Goal: Register for event/course: Sign up to attend an event or enroll in a course

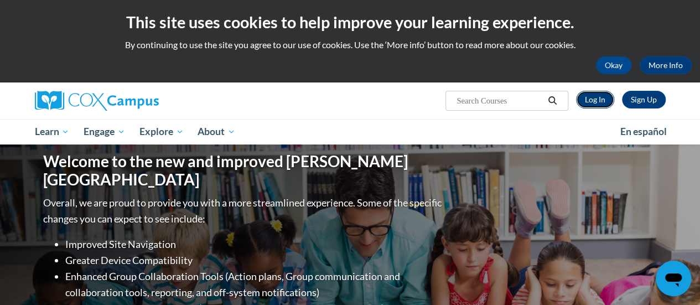
click at [595, 100] on link "Log In" at bounding box center [595, 100] width 38 height 18
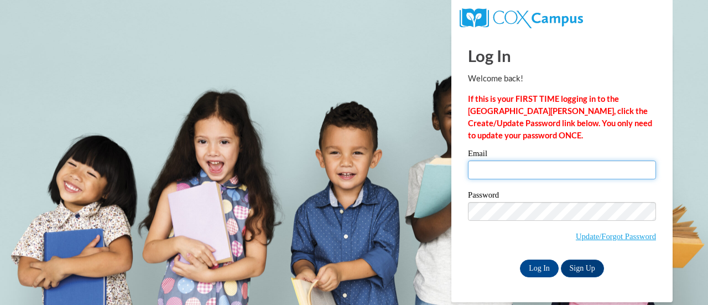
click at [606, 167] on input "Email" at bounding box center [562, 169] width 188 height 19
type input "lucy.smukalla@muskegonorway.org"
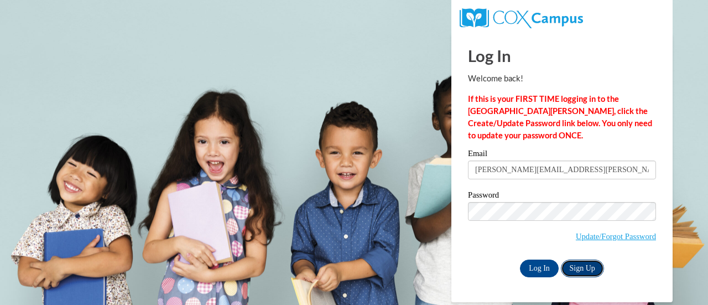
click at [571, 268] on link "Sign Up" at bounding box center [582, 268] width 43 height 18
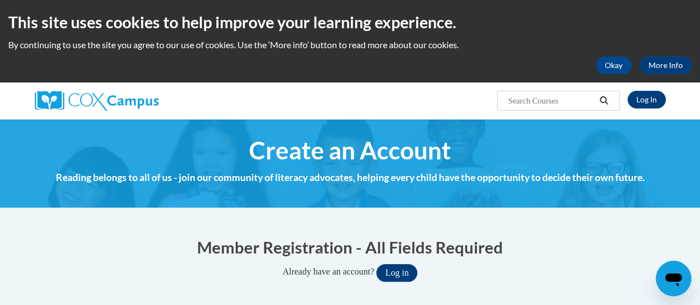
type input "[PERSON_NAME][EMAIL_ADDRESS][PERSON_NAME][DOMAIN_NAME]"
click at [404, 273] on button "Log in" at bounding box center [396, 273] width 41 height 18
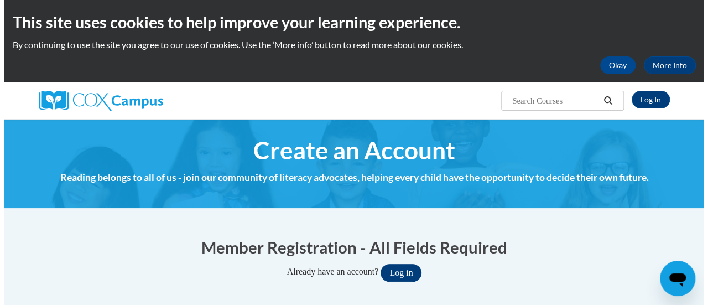
scroll to position [86, 0]
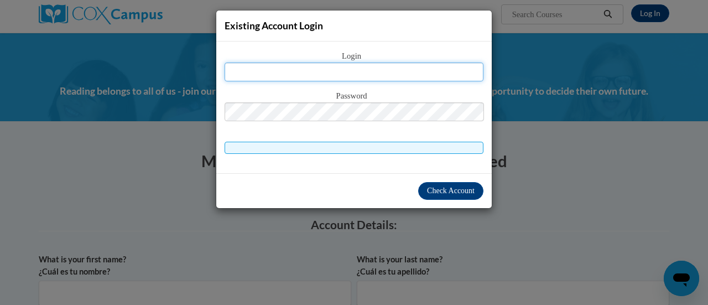
click at [398, 72] on input "text" at bounding box center [354, 72] width 259 height 19
type input "lucy.smukalla@muskegonorway.org"
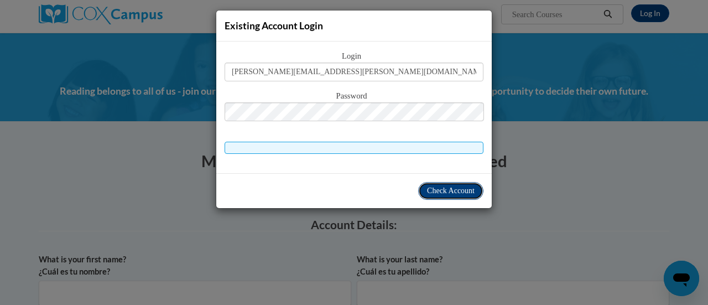
click at [430, 192] on span "Check Account" at bounding box center [451, 190] width 48 height 8
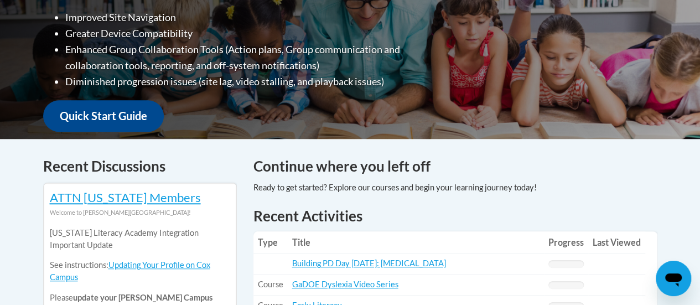
scroll to position [443, 0]
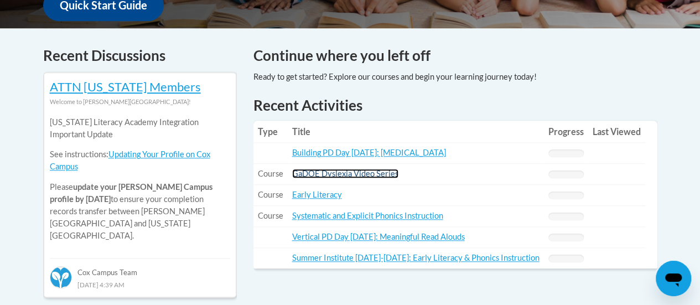
click at [371, 178] on link "GaDOE Dyslexia Video Series" at bounding box center [345, 173] width 106 height 9
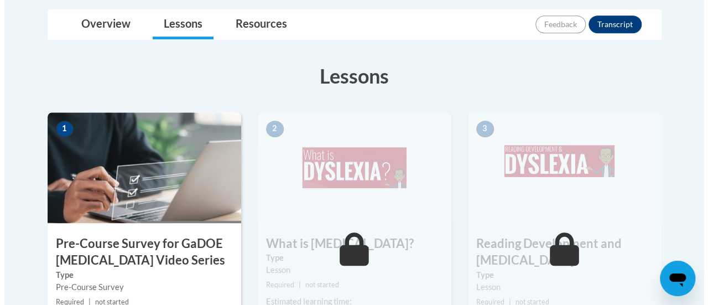
scroll to position [332, 0]
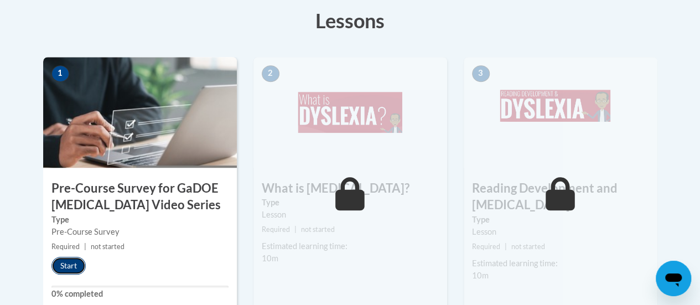
click at [62, 265] on button "Start" at bounding box center [68, 266] width 34 height 18
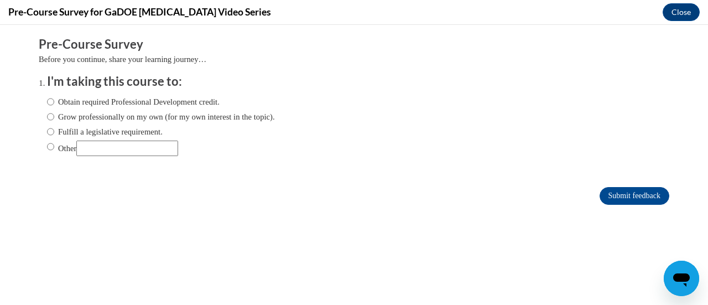
scroll to position [0, 0]
click at [81, 132] on label "Fulfill a legislative requirement." at bounding box center [105, 132] width 116 height 12
click at [54, 132] on input "Fulfill a legislative requirement." at bounding box center [50, 132] width 7 height 12
radio input "true"
click at [631, 200] on input "Submit feedback" at bounding box center [635, 196] width 70 height 18
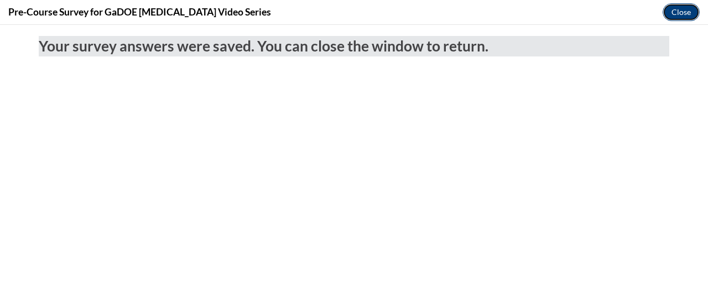
click at [681, 11] on button "Close" at bounding box center [681, 12] width 37 height 18
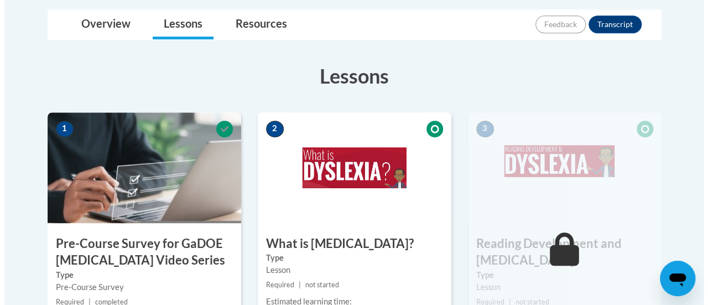
scroll to position [387, 0]
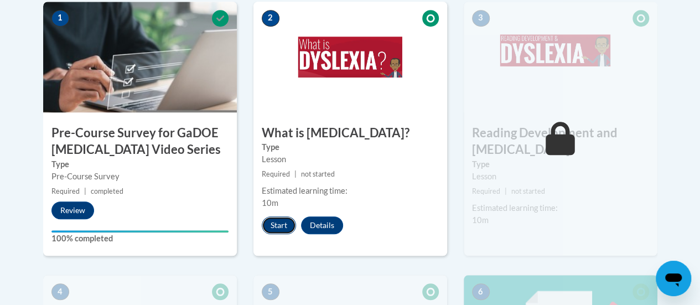
click at [281, 225] on button "Start" at bounding box center [279, 225] width 34 height 18
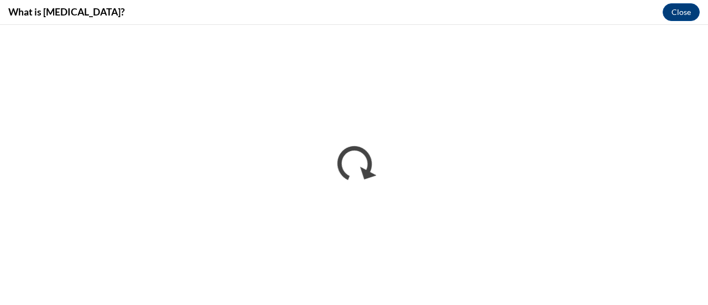
scroll to position [0, 0]
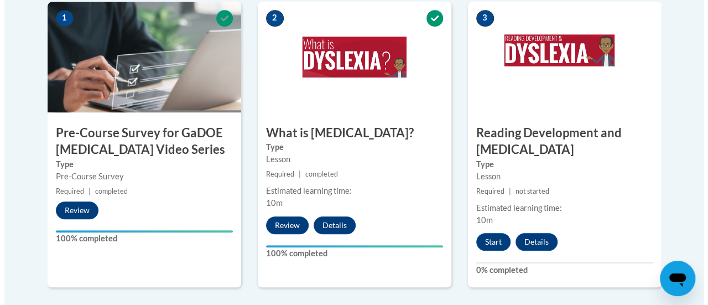
scroll to position [443, 0]
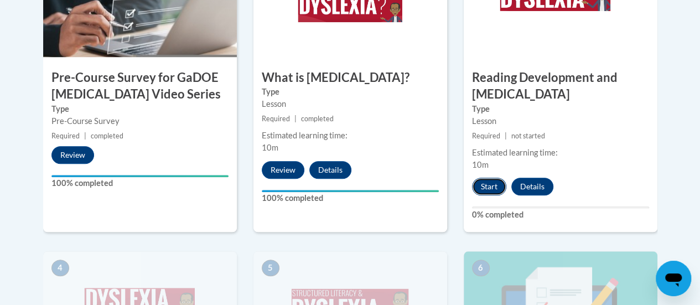
click at [495, 185] on button "Start" at bounding box center [489, 187] width 34 height 18
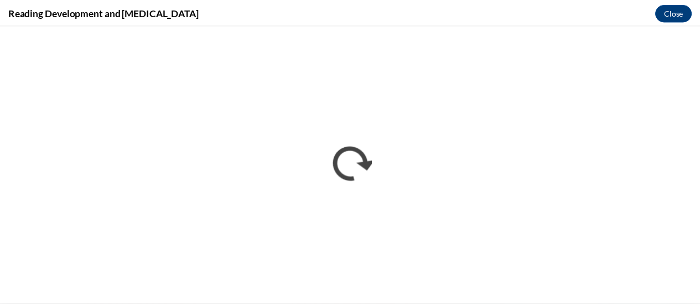
scroll to position [0, 0]
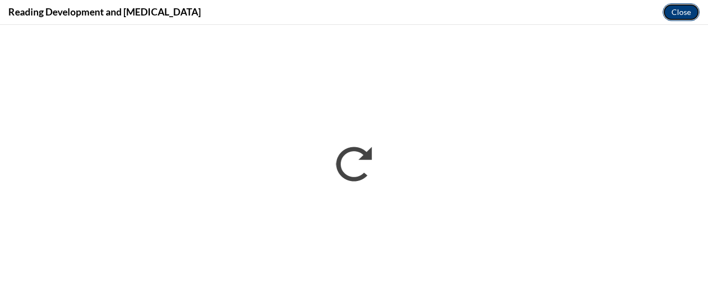
click at [685, 10] on button "Close" at bounding box center [681, 12] width 37 height 18
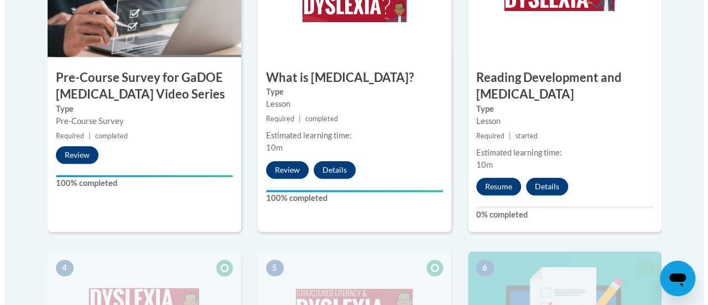
scroll to position [498, 0]
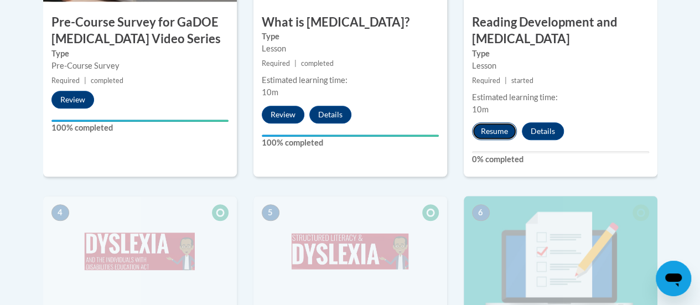
click at [494, 131] on button "Resume" at bounding box center [494, 131] width 45 height 18
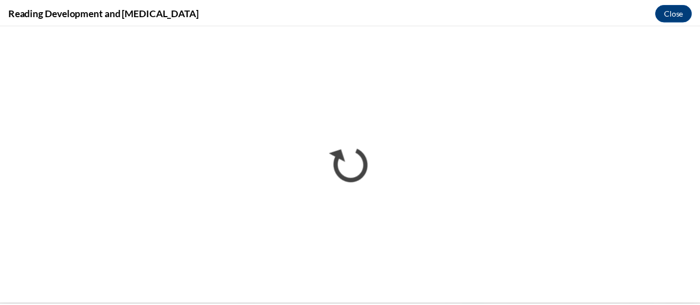
scroll to position [0, 0]
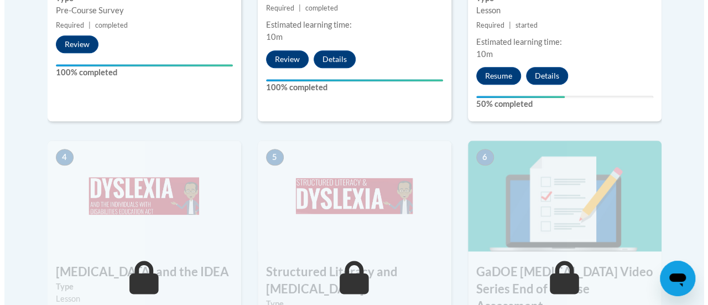
scroll to position [498, 0]
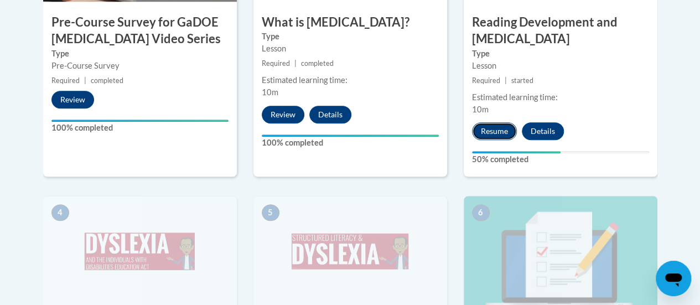
click at [497, 131] on button "Resume" at bounding box center [494, 131] width 45 height 18
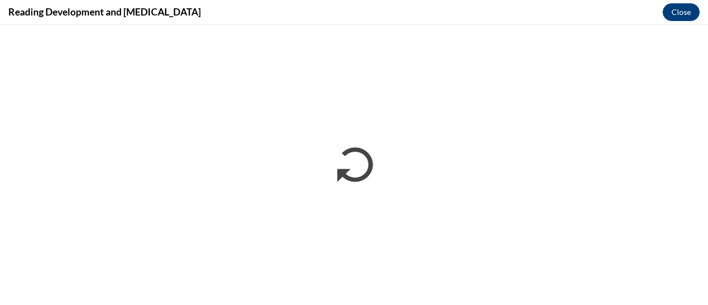
scroll to position [0, 0]
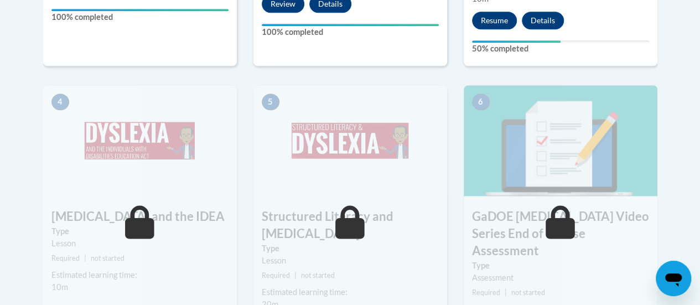
scroll to position [719, 0]
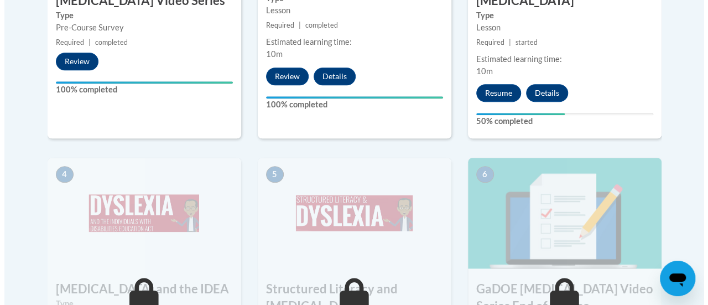
scroll to position [481, 0]
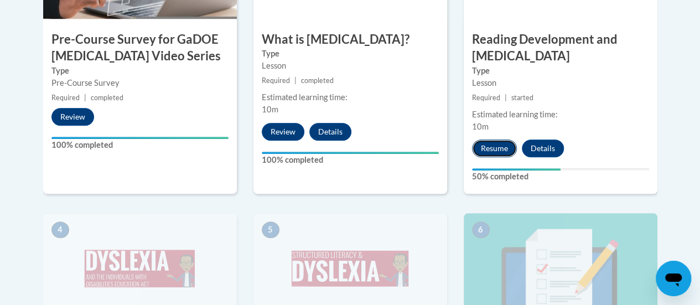
click at [498, 143] on button "Resume" at bounding box center [494, 148] width 45 height 18
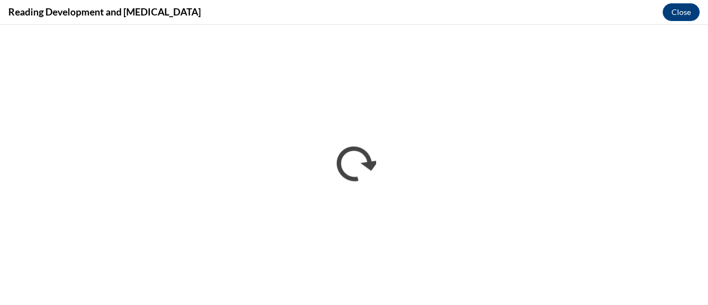
scroll to position [0, 0]
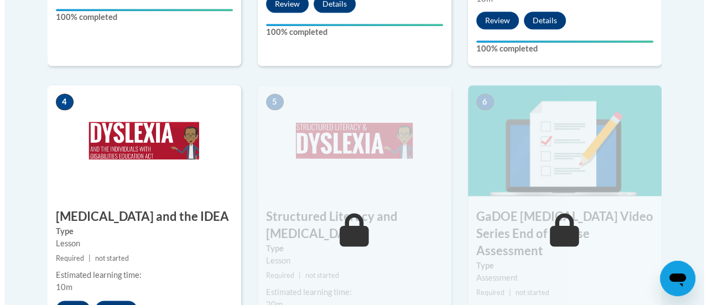
scroll to position [664, 0]
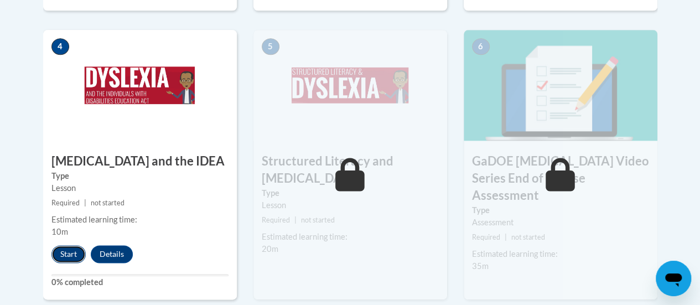
click at [61, 253] on button "Start" at bounding box center [68, 254] width 34 height 18
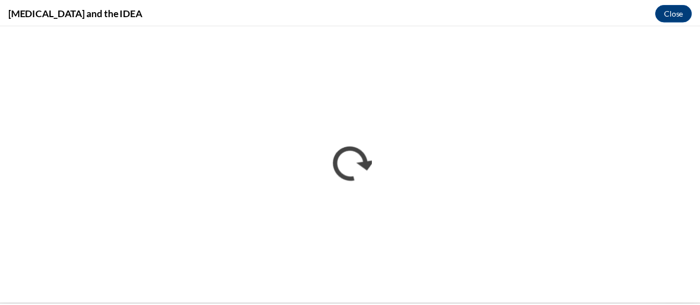
scroll to position [0, 0]
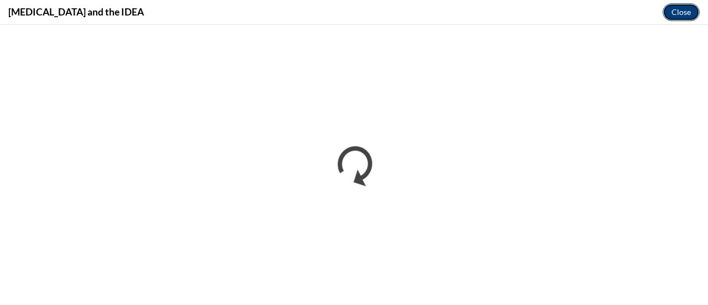
click at [676, 15] on button "Close" at bounding box center [681, 12] width 37 height 18
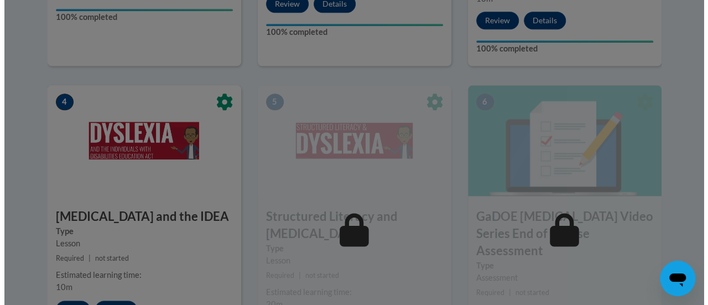
scroll to position [664, 0]
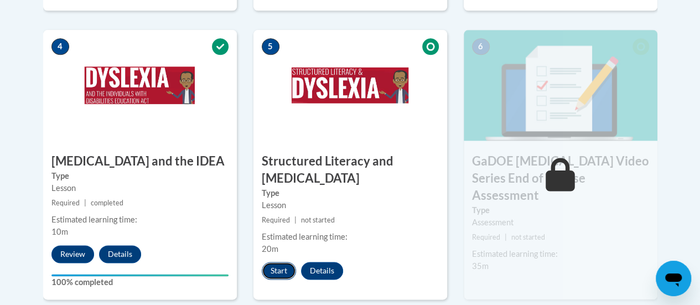
click at [280, 269] on button "Start" at bounding box center [279, 271] width 34 height 18
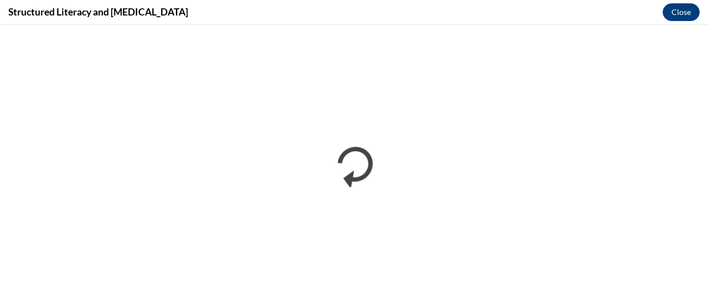
scroll to position [0, 0]
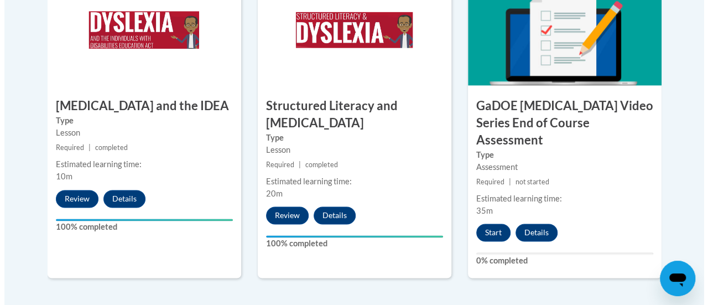
scroll to position [774, 0]
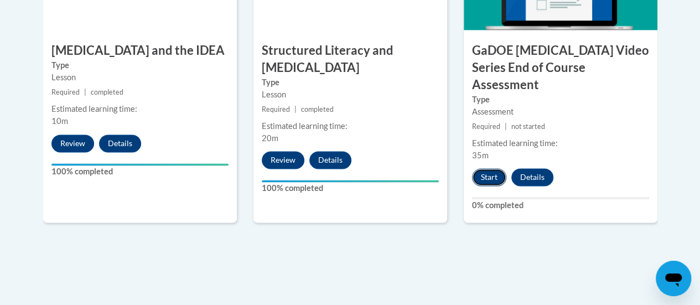
click at [482, 168] on button "Start" at bounding box center [489, 177] width 34 height 18
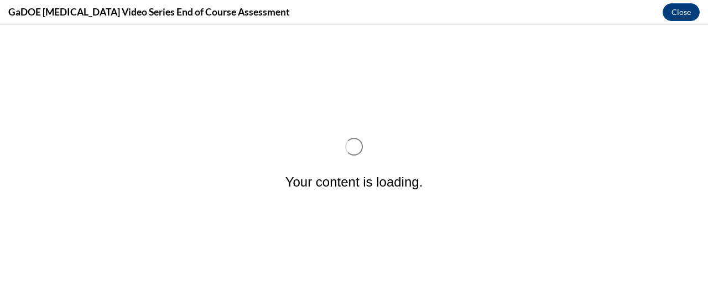
scroll to position [0, 0]
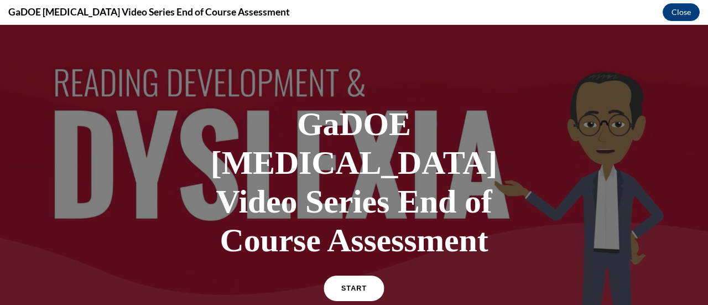
click at [348, 275] on link "START" at bounding box center [354, 287] width 60 height 25
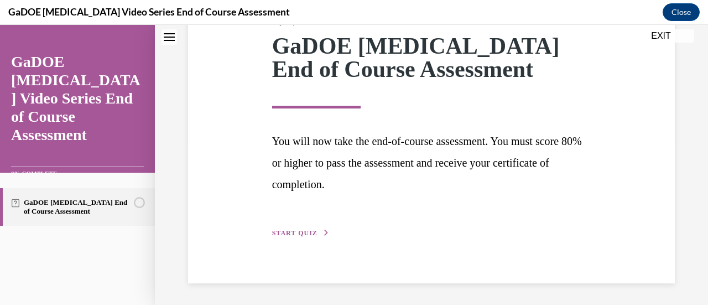
click at [296, 228] on button "START QUIZ" at bounding box center [301, 233] width 58 height 10
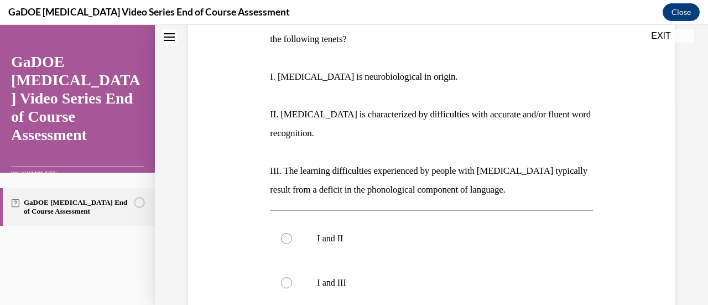
scroll to position [144, 0]
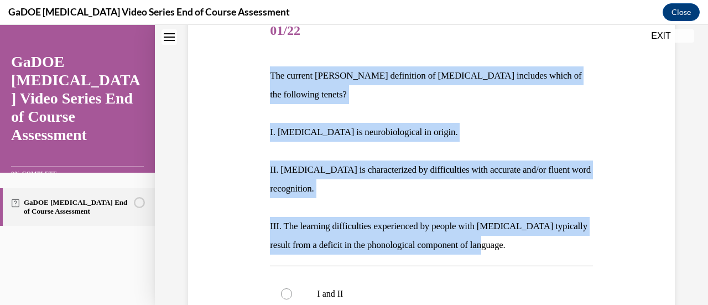
drag, startPoint x: 511, startPoint y: 225, endPoint x: 254, endPoint y: 63, distance: 304.3
click at [254, 63] on div "Question 01/22 The current IDA definition of dyslexia includes which of the fol…" at bounding box center [431, 281] width 492 height 610
copy div "The current IDA definition of dyslexia includes which of the following tenets? …"
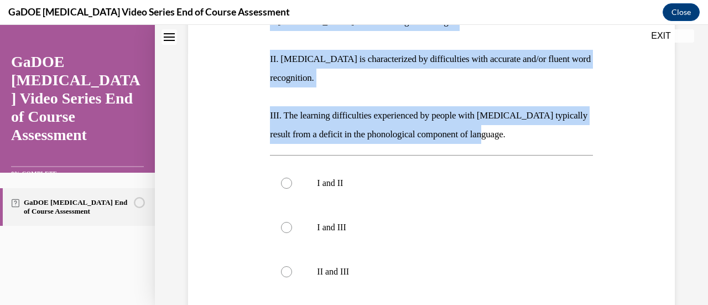
scroll to position [310, 0]
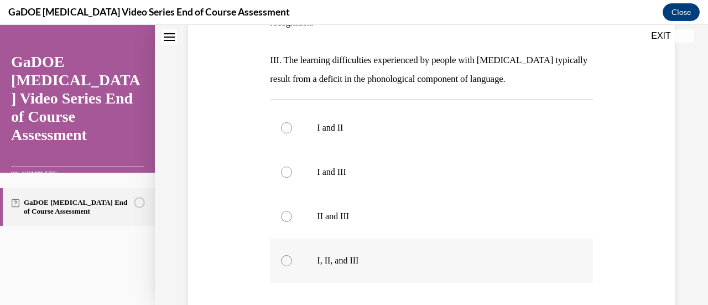
click at [318, 255] on p "I, II, and III" at bounding box center [441, 260] width 248 height 11
click at [292, 255] on input "I, II, and III" at bounding box center [286, 260] width 11 height 11
radio input "true"
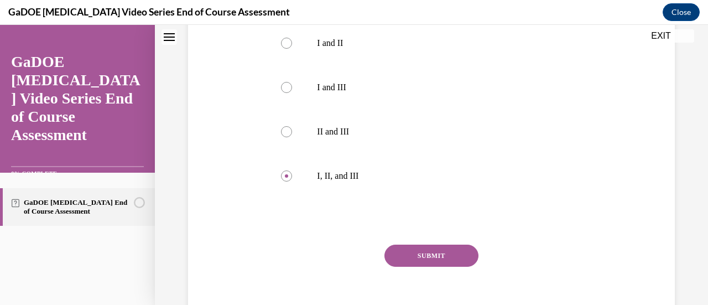
click at [429, 244] on button "SUBMIT" at bounding box center [431, 255] width 94 height 22
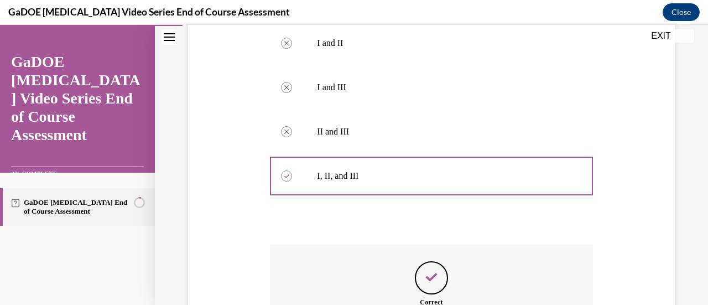
scroll to position [506, 0]
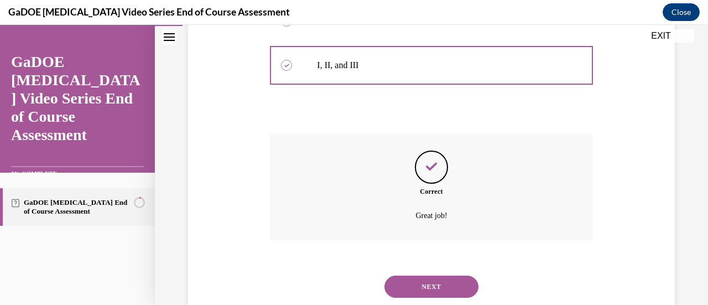
click at [427, 275] on button "NEXT" at bounding box center [431, 286] width 94 height 22
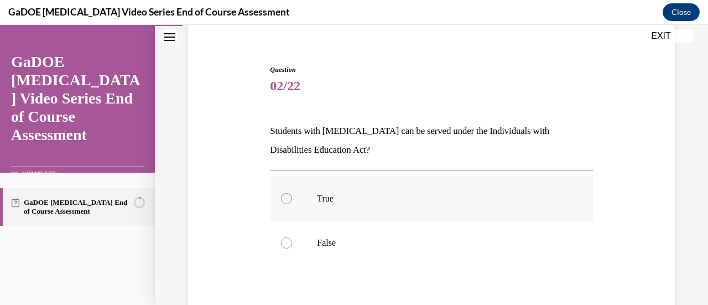
scroll to position [144, 0]
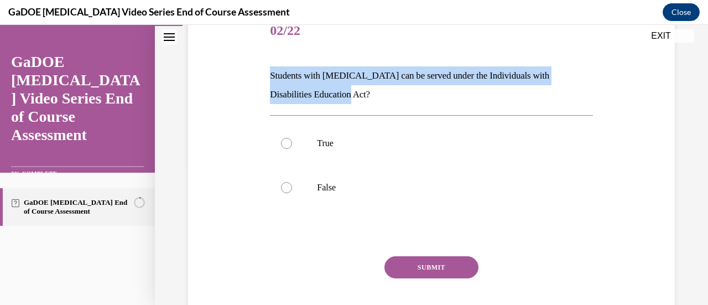
drag, startPoint x: 355, startPoint y: 100, endPoint x: 260, endPoint y: 77, distance: 97.8
click at [260, 77] on div "Question 02/22 Students with dyslexia can be served under the Individuals with …" at bounding box center [431, 161] width 492 height 371
copy p "Students with dyslexia can be served under the Individuals with Disabilities Ed…"
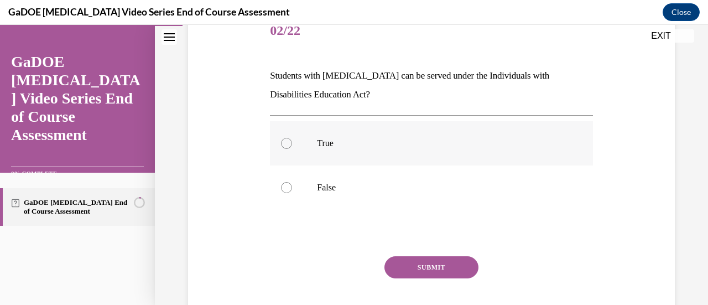
click at [335, 146] on p "True" at bounding box center [441, 143] width 248 height 11
click at [292, 146] on input "True" at bounding box center [286, 143] width 11 height 11
radio input "true"
click at [392, 272] on button "SUBMIT" at bounding box center [431, 267] width 94 height 22
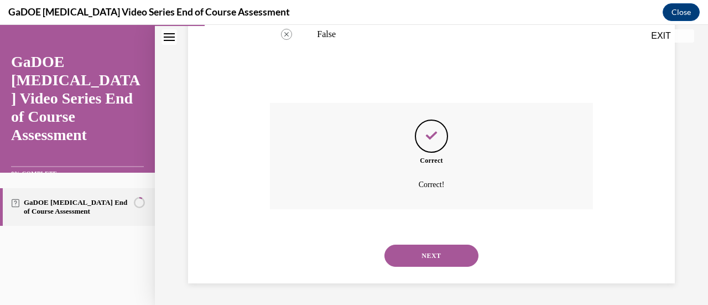
click at [427, 251] on button "NEXT" at bounding box center [431, 255] width 94 height 22
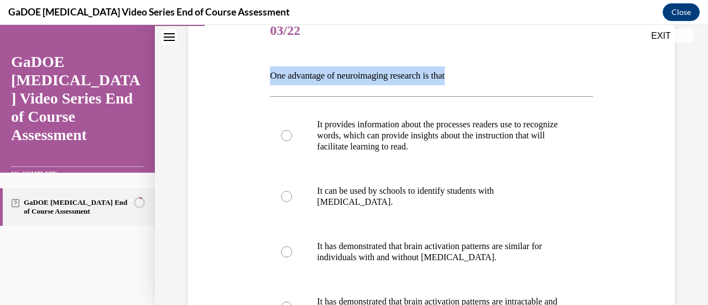
drag, startPoint x: 462, startPoint y: 78, endPoint x: 264, endPoint y: 85, distance: 198.7
click at [264, 85] on div "Question 03/22 One advantage of neuroimaging research is that It provides infor…" at bounding box center [431, 224] width 492 height 496
copy p "One advantage of neuroimaging research is that"
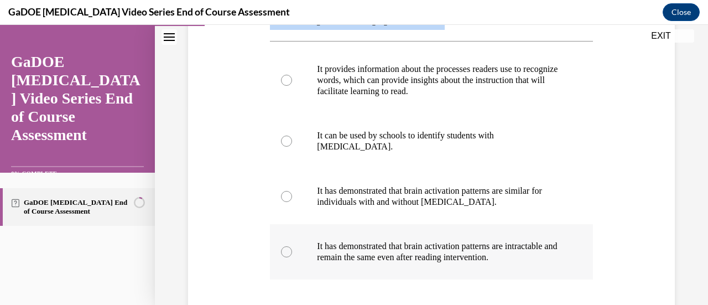
scroll to position [255, 0]
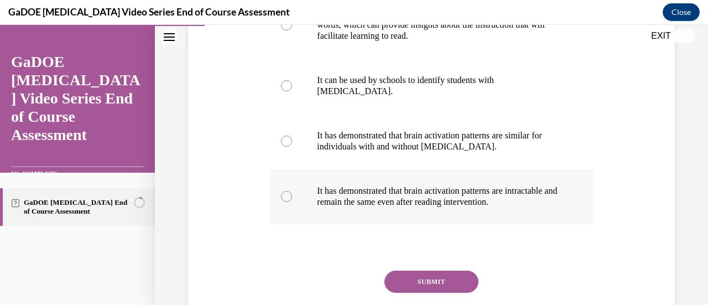
click at [373, 202] on p "It has demonstrated that brain activation patterns are intractable and remain t…" at bounding box center [441, 196] width 248 height 22
click at [292, 202] on input "It has demonstrated that brain activation patterns are intractable and remain t…" at bounding box center [286, 196] width 11 height 11
radio input "true"
click at [396, 279] on button "SUBMIT" at bounding box center [431, 281] width 94 height 22
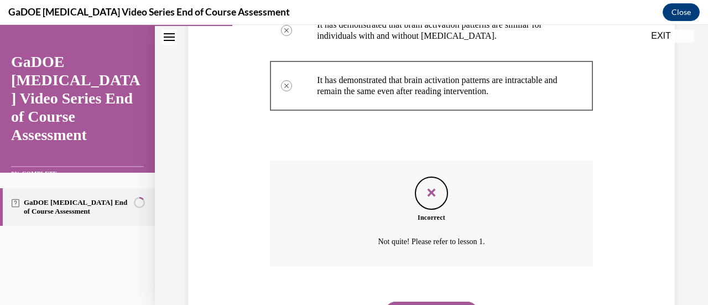
scroll to position [421, 0]
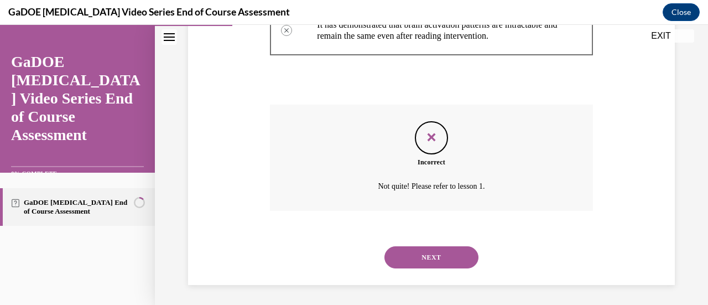
click at [402, 260] on button "NEXT" at bounding box center [431, 257] width 94 height 22
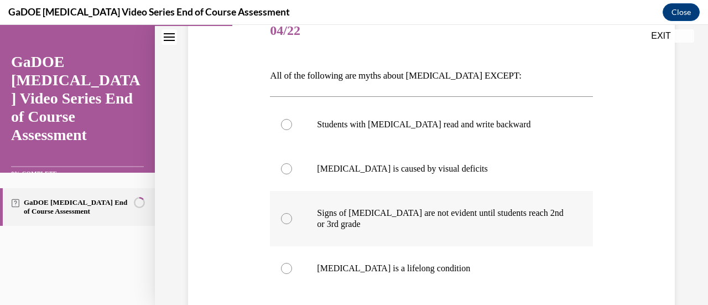
scroll to position [200, 0]
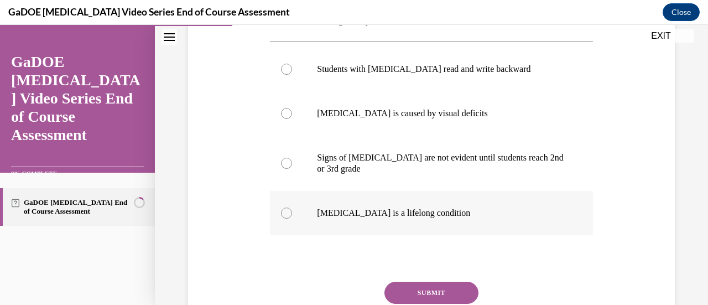
click at [427, 218] on label "Dyslexia is a lifelong condition" at bounding box center [431, 213] width 322 height 44
click at [292, 218] on input "Dyslexia is a lifelong condition" at bounding box center [286, 212] width 11 height 11
radio input "true"
click at [421, 290] on button "SUBMIT" at bounding box center [431, 293] width 94 height 22
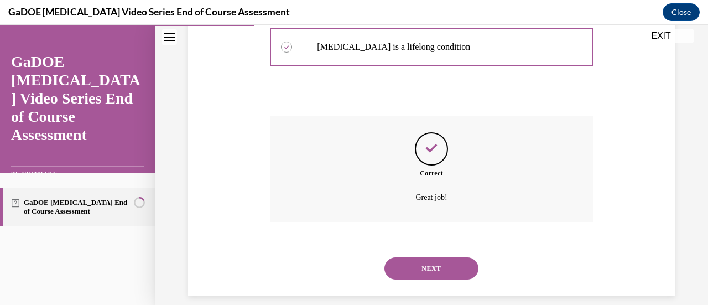
click at [425, 272] on button "NEXT" at bounding box center [431, 268] width 94 height 22
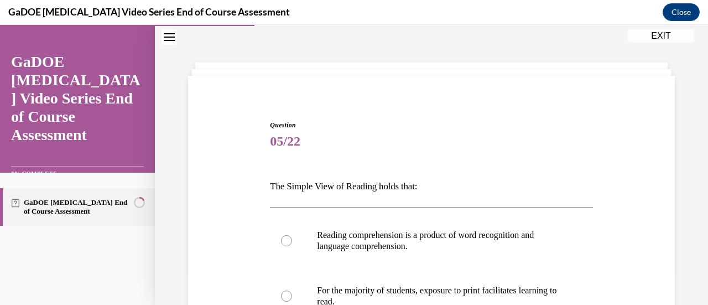
scroll to position [144, 0]
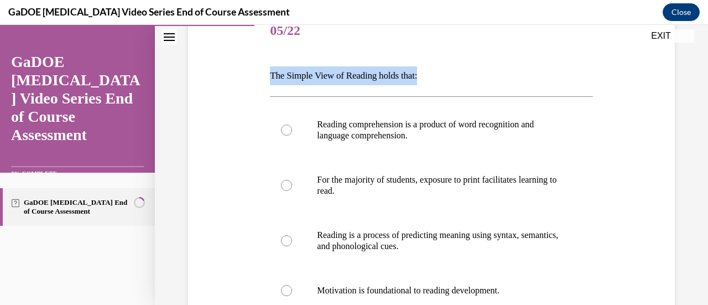
drag, startPoint x: 435, startPoint y: 81, endPoint x: 268, endPoint y: 79, distance: 166.5
click at [270, 79] on p "The Simple View of Reading holds that:" at bounding box center [431, 75] width 322 height 19
copy p "The Simple View of Reading holds that:"
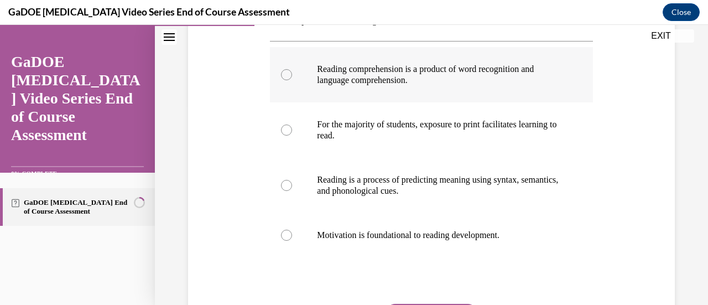
click at [496, 86] on label "Reading comprehension is a product of word recognition and language comprehensi…" at bounding box center [431, 74] width 322 height 55
click at [292, 80] on input "Reading comprehension is a product of word recognition and language comprehensi…" at bounding box center [286, 74] width 11 height 11
radio input "true"
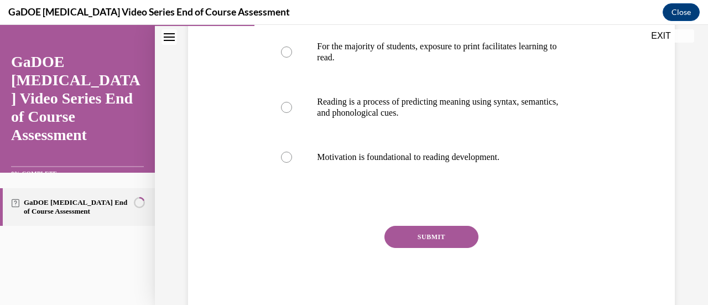
click at [423, 245] on button "SUBMIT" at bounding box center [431, 237] width 94 height 22
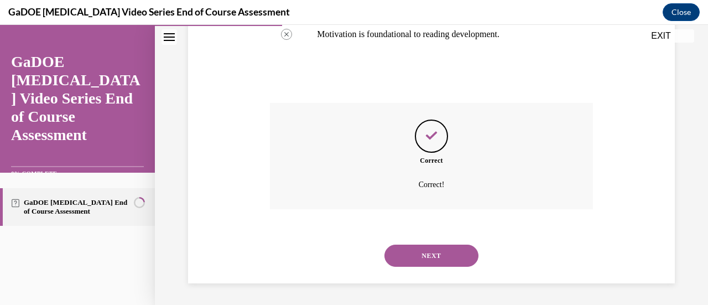
click at [420, 255] on button "NEXT" at bounding box center [431, 255] width 94 height 22
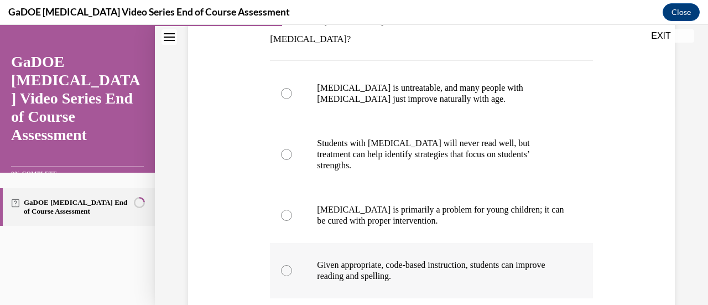
scroll to position [255, 0]
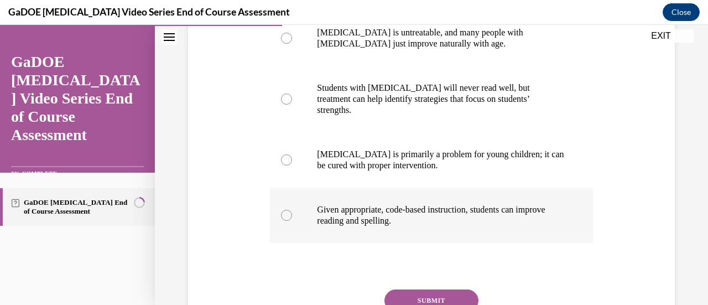
click at [483, 188] on label "Given appropriate, code-based instruction, students can improve reading and spe…" at bounding box center [431, 215] width 322 height 55
click at [292, 210] on input "Given appropriate, code-based instruction, students can improve reading and spe…" at bounding box center [286, 215] width 11 height 11
radio input "true"
click at [449, 289] on button "SUBMIT" at bounding box center [431, 300] width 94 height 22
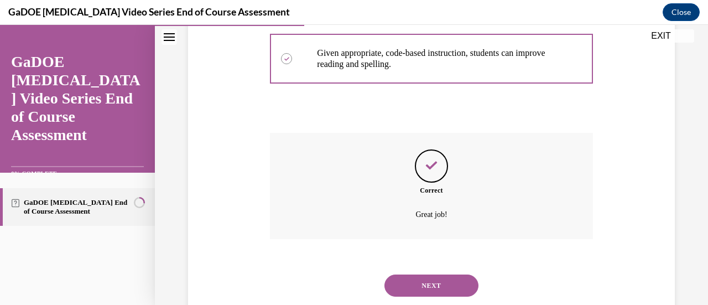
click at [426, 274] on button "NEXT" at bounding box center [431, 285] width 94 height 22
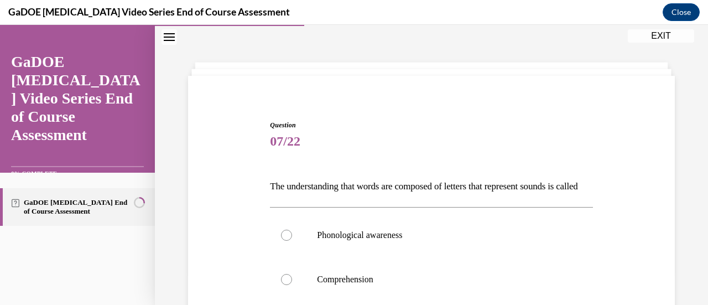
scroll to position [89, 0]
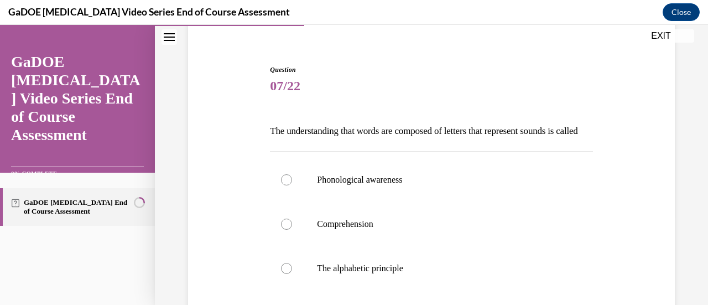
drag, startPoint x: 319, startPoint y: 149, endPoint x: 262, endPoint y: 127, distance: 61.1
click at [262, 127] on div "Question 07/22 The understanding that words are composed of letters that repres…" at bounding box center [431, 252] width 492 height 440
copy p "The understanding that words are composed of letters that represent sounds is c…"
click at [342, 274] on p "The alphabetic principle" at bounding box center [441, 268] width 248 height 11
click at [292, 274] on input "The alphabetic principle" at bounding box center [286, 268] width 11 height 11
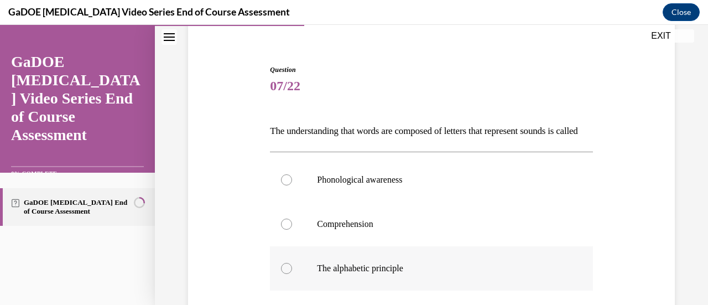
radio input "true"
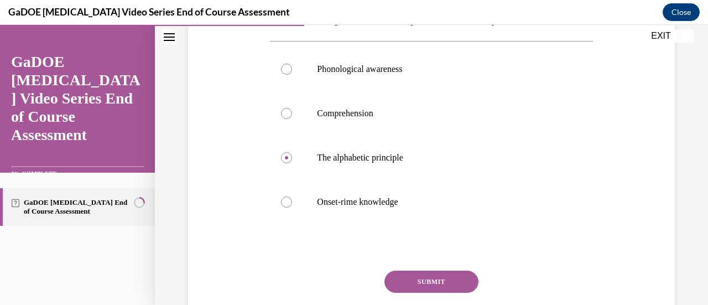
scroll to position [255, 0]
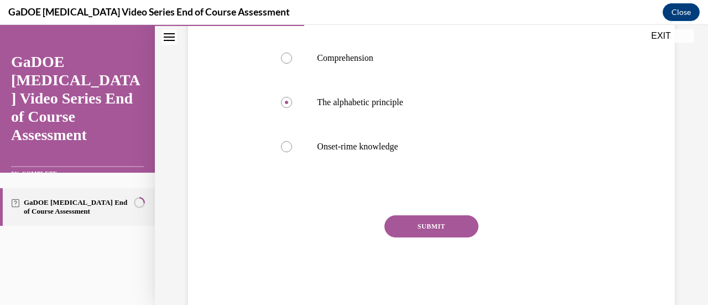
click at [400, 237] on button "SUBMIT" at bounding box center [431, 226] width 94 height 22
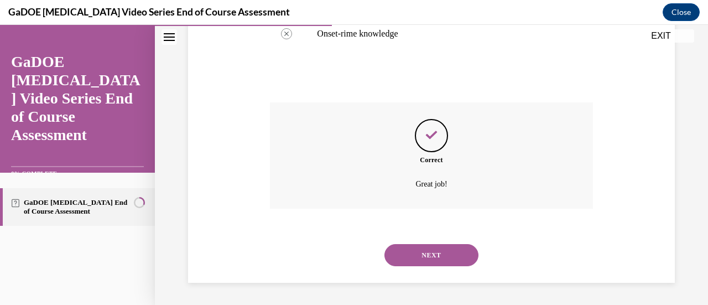
drag, startPoint x: 425, startPoint y: 256, endPoint x: 421, endPoint y: 243, distance: 13.3
click at [421, 256] on button "NEXT" at bounding box center [431, 255] width 94 height 22
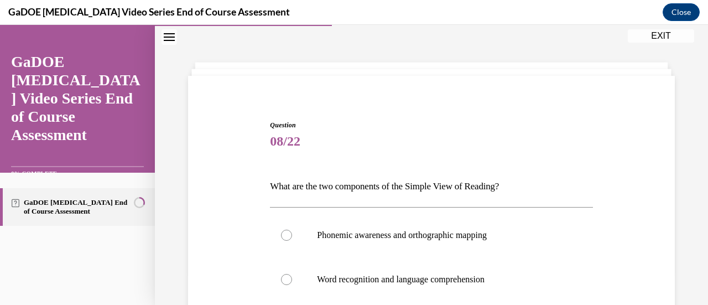
scroll to position [89, 0]
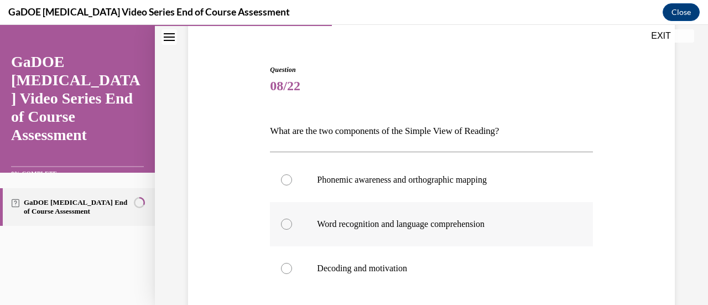
click at [457, 217] on label "Word recognition and language comprehension" at bounding box center [431, 224] width 322 height 44
click at [292, 218] on input "Word recognition and language comprehension" at bounding box center [286, 223] width 11 height 11
radio input "true"
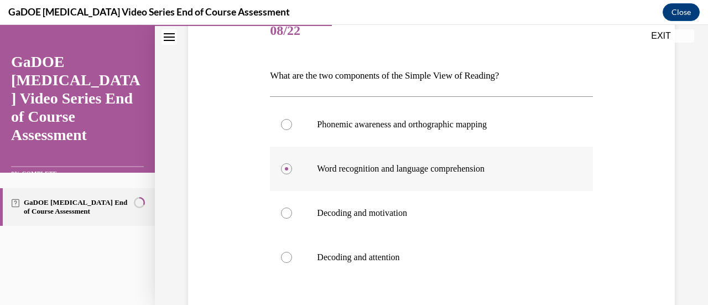
scroll to position [200, 0]
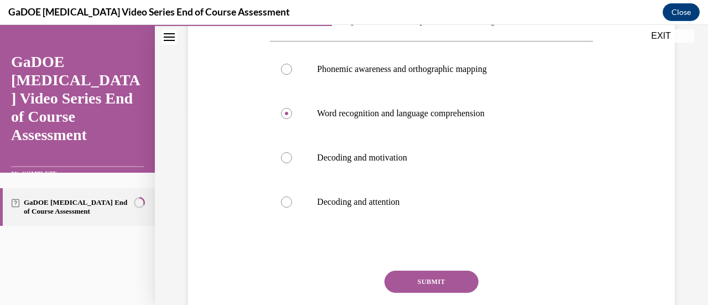
click at [447, 281] on button "SUBMIT" at bounding box center [431, 281] width 94 height 22
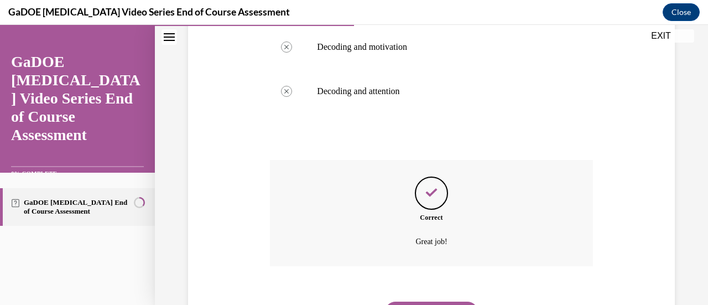
scroll to position [366, 0]
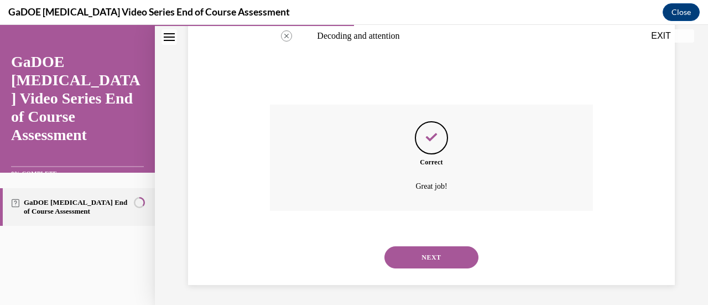
click at [454, 257] on button "NEXT" at bounding box center [431, 257] width 94 height 22
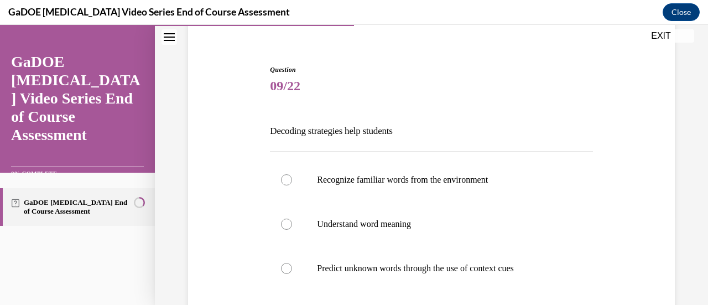
scroll to position [144, 0]
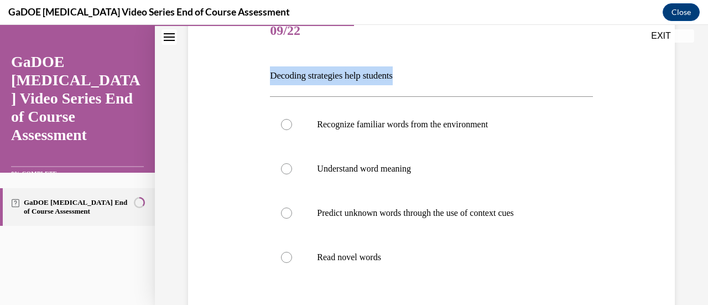
drag, startPoint x: 451, startPoint y: 64, endPoint x: 249, endPoint y: 77, distance: 202.9
click at [249, 77] on div "Question 09/22 Decoding strategies help students Recognize familiar words from …" at bounding box center [431, 196] width 492 height 440
copy p "Decoding strategies help students"
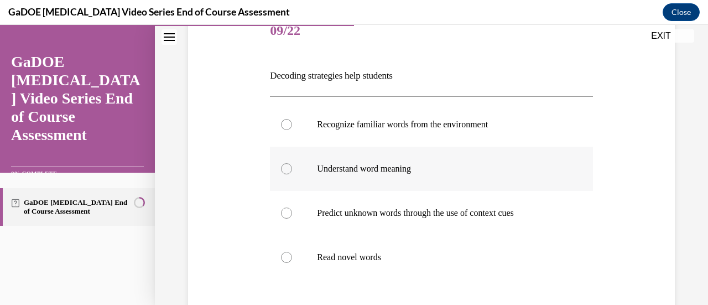
click at [459, 160] on label "Understand word meaning" at bounding box center [431, 169] width 322 height 44
click at [292, 163] on input "Understand word meaning" at bounding box center [286, 168] width 11 height 11
radio input "true"
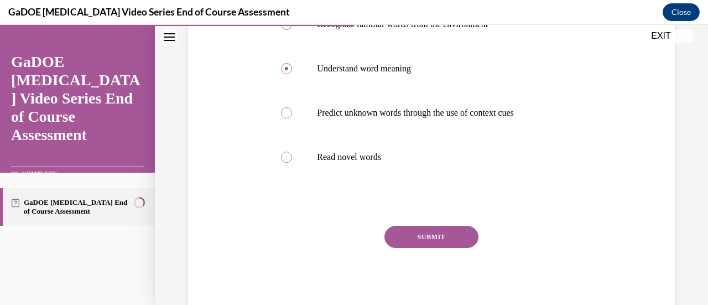
click at [438, 240] on button "SUBMIT" at bounding box center [431, 237] width 94 height 22
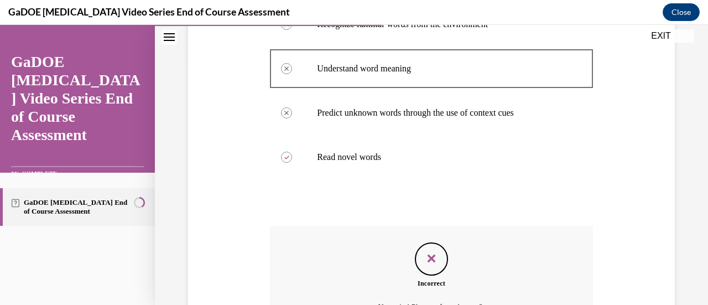
scroll to position [189, 0]
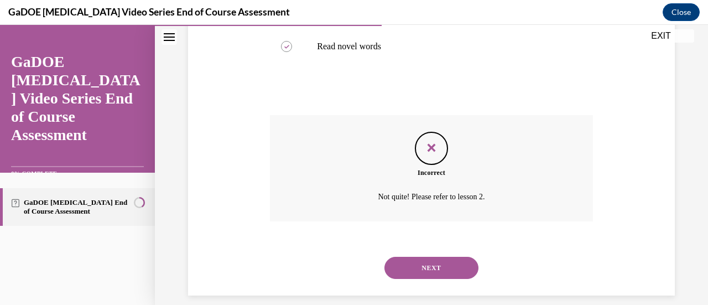
click at [441, 274] on button "NEXT" at bounding box center [431, 268] width 94 height 22
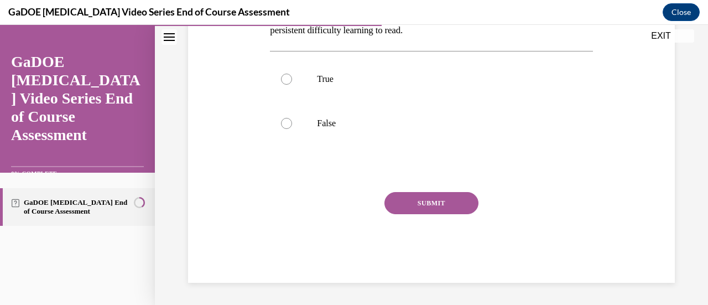
scroll to position [34, 0]
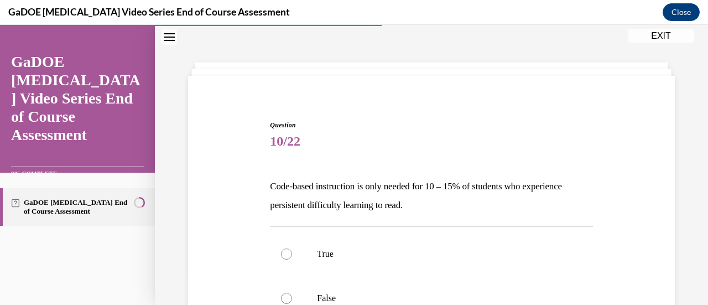
drag, startPoint x: 484, startPoint y: 209, endPoint x: 261, endPoint y: 177, distance: 225.7
click at [261, 177] on div "Question 10/22 Code-based instruction is only needed for 10 – 15% of students w…" at bounding box center [431, 272] width 492 height 371
copy p "Code-based instruction is only needed for 10 – 15% of students who experience p…"
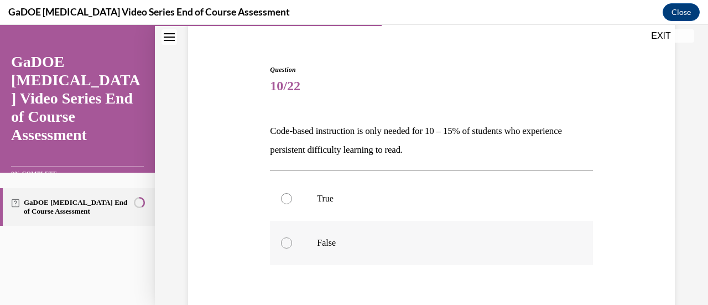
click at [351, 246] on p "False" at bounding box center [441, 242] width 248 height 11
click at [292, 246] on input "False" at bounding box center [286, 242] width 11 height 11
radio input "true"
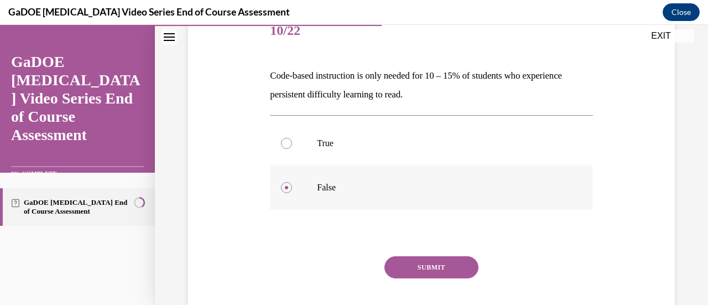
scroll to position [175, 0]
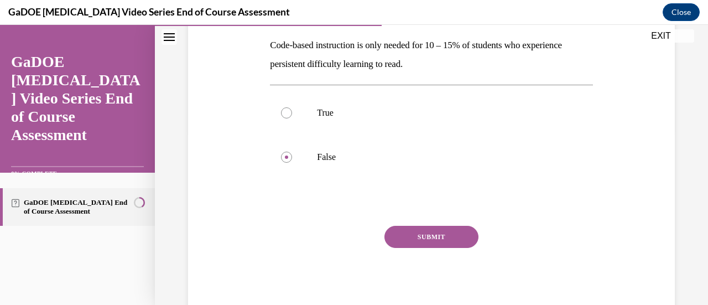
click at [410, 244] on button "SUBMIT" at bounding box center [431, 237] width 94 height 22
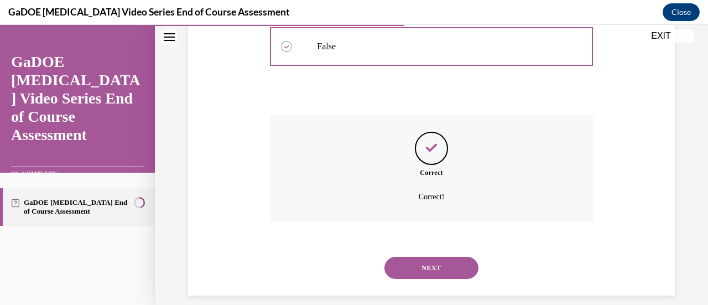
scroll to position [298, 0]
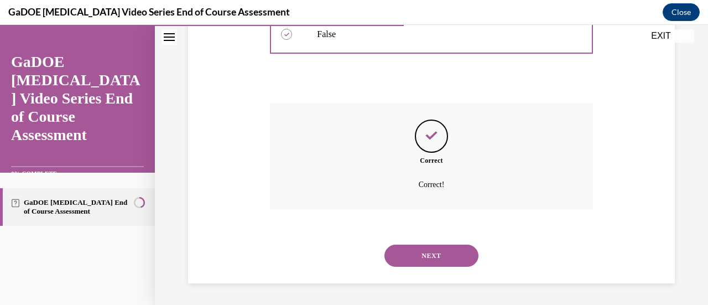
click at [429, 253] on button "NEXT" at bounding box center [431, 255] width 94 height 22
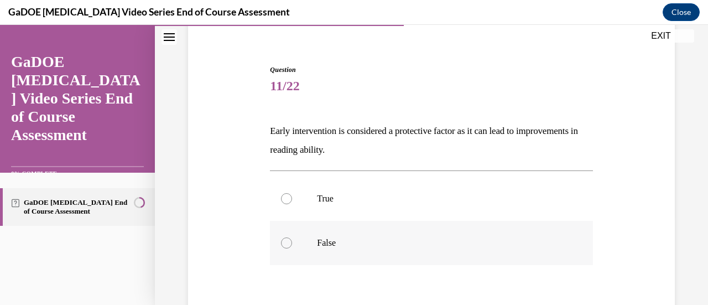
scroll to position [144, 0]
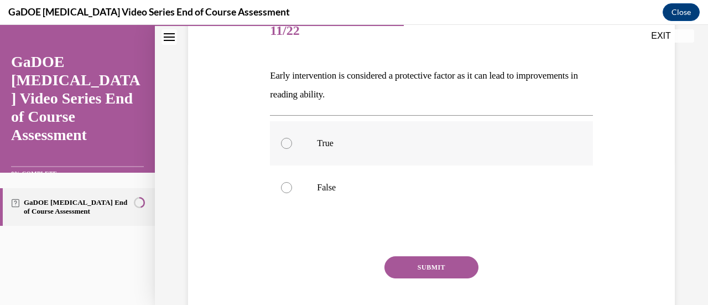
click at [414, 144] on p "True" at bounding box center [441, 143] width 248 height 11
click at [292, 144] on input "True" at bounding box center [286, 143] width 11 height 11
radio input "true"
click at [444, 269] on button "SUBMIT" at bounding box center [431, 267] width 94 height 22
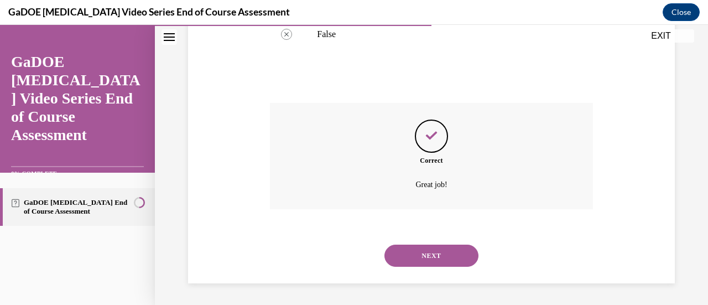
click at [445, 259] on button "NEXT" at bounding box center [431, 255] width 94 height 22
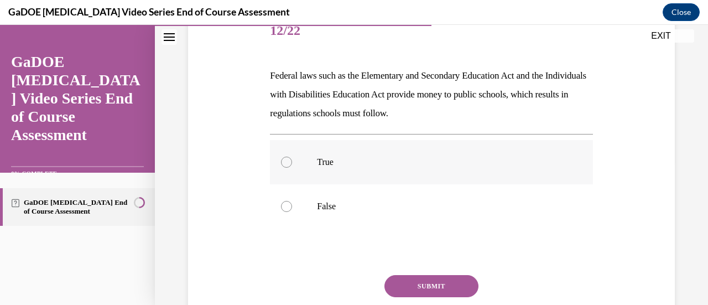
click at [463, 182] on label "True" at bounding box center [431, 162] width 322 height 44
click at [292, 168] on input "True" at bounding box center [286, 162] width 11 height 11
radio input "true"
click at [450, 280] on button "SUBMIT" at bounding box center [431, 286] width 94 height 22
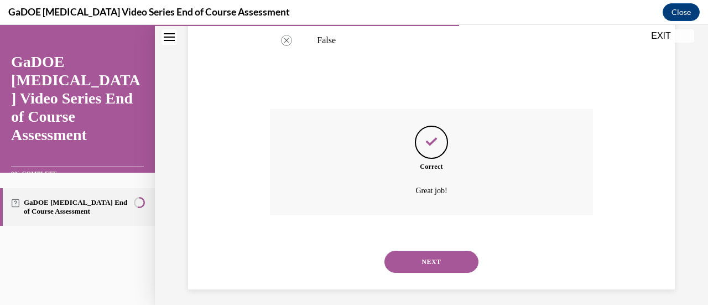
click at [446, 260] on button "NEXT" at bounding box center [431, 262] width 94 height 22
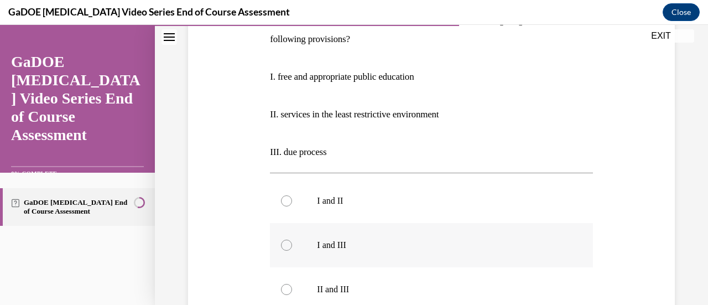
scroll to position [255, 0]
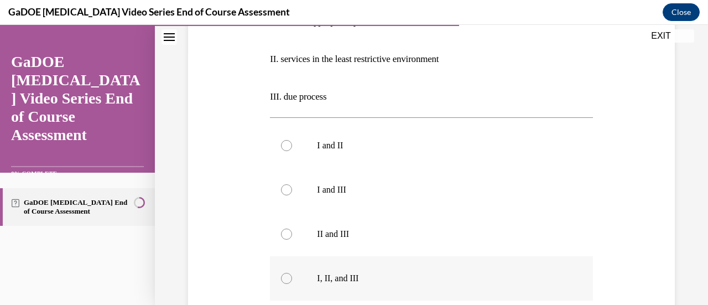
click at [441, 278] on p "I, II, and III" at bounding box center [441, 278] width 248 height 11
click at [292, 278] on input "I, II, and III" at bounding box center [286, 278] width 11 height 11
radio input "true"
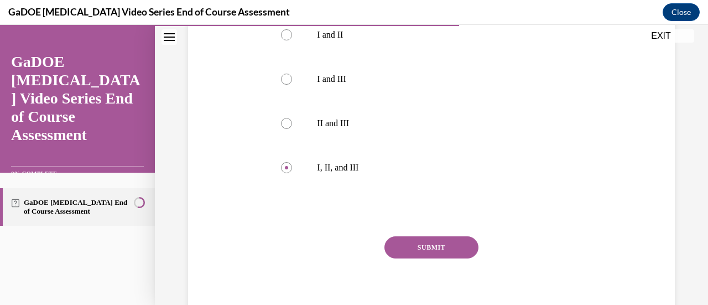
click at [439, 251] on button "SUBMIT" at bounding box center [431, 247] width 94 height 22
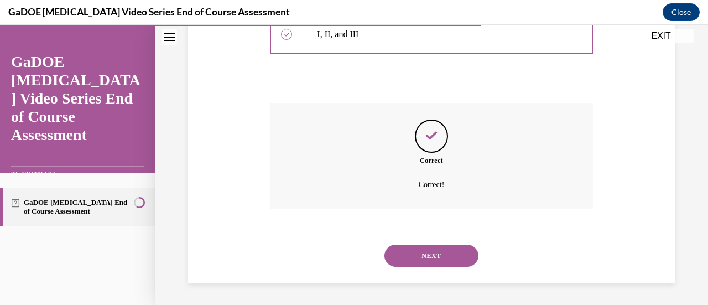
click at [438, 257] on button "NEXT" at bounding box center [431, 255] width 94 height 22
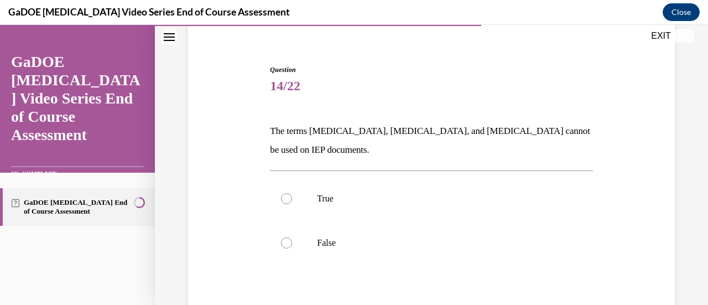
scroll to position [144, 0]
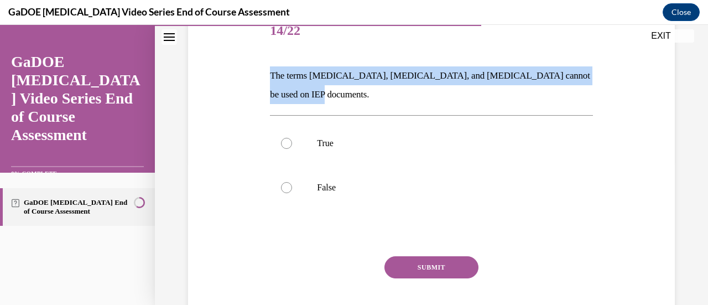
drag, startPoint x: 357, startPoint y: 89, endPoint x: 300, endPoint y: 72, distance: 59.9
click at [218, 68] on div "Question 14/22 The terms dyslexia, dyscalculia, and dysgraphia cannot be used o…" at bounding box center [431, 161] width 492 height 371
copy p "The terms dyslexia, dyscalculia, and dysgraphia cannot be used on IEP documents."
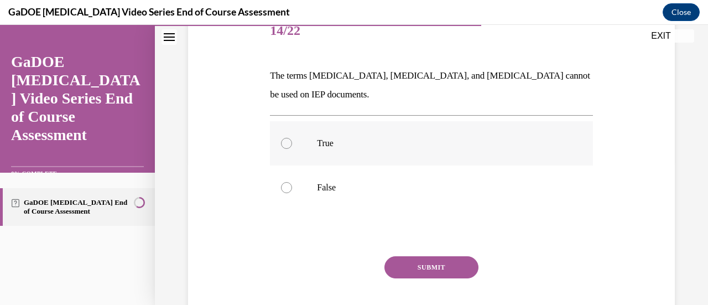
click at [382, 143] on p "True" at bounding box center [441, 143] width 248 height 11
click at [292, 143] on input "True" at bounding box center [286, 143] width 11 height 11
radio input "true"
click at [413, 264] on button "SUBMIT" at bounding box center [431, 267] width 94 height 22
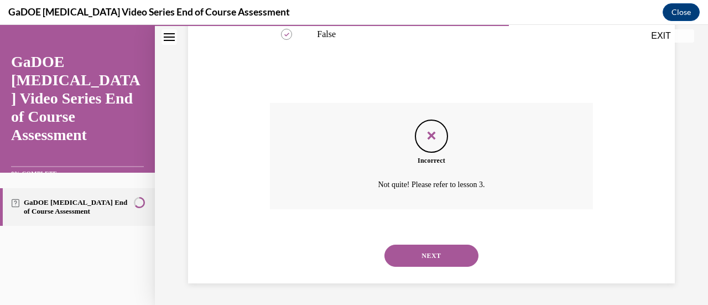
click at [404, 244] on button "NEXT" at bounding box center [431, 255] width 94 height 22
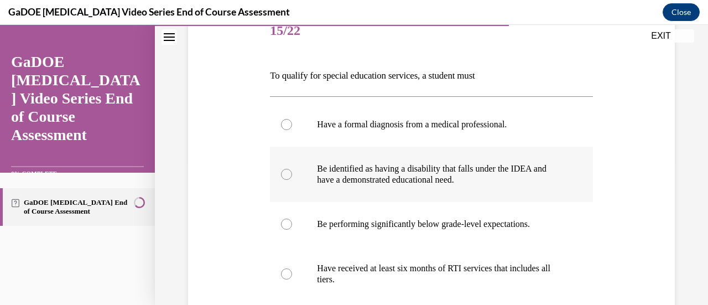
click at [445, 184] on p "Be identified as having a disability that falls under the IDEA and have a demon…" at bounding box center [441, 174] width 248 height 22
click at [292, 180] on input "Be identified as having a disability that falls under the IDEA and have a demon…" at bounding box center [286, 174] width 11 height 11
radio input "true"
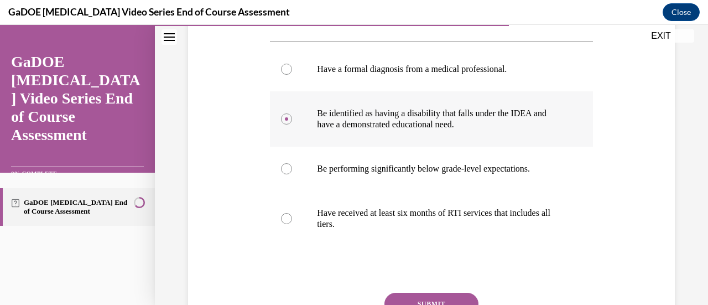
scroll to position [255, 0]
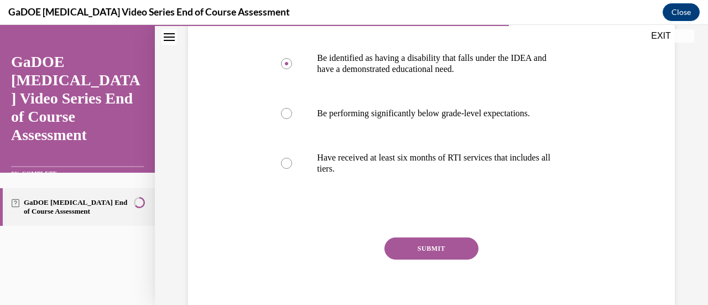
click at [441, 245] on button "SUBMIT" at bounding box center [431, 248] width 94 height 22
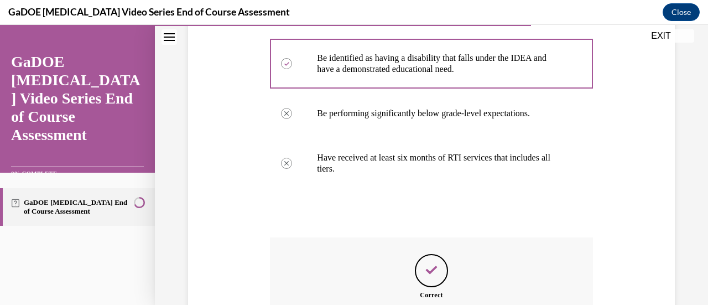
scroll to position [366, 0]
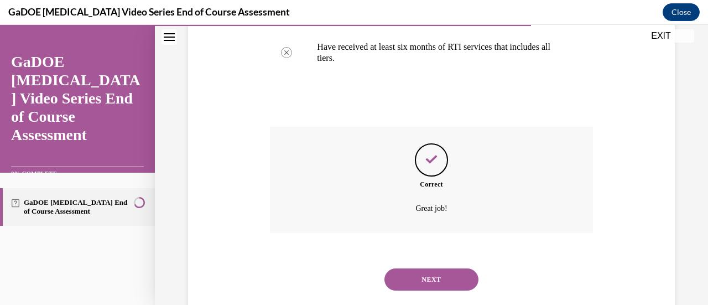
click at [439, 285] on button "NEXT" at bounding box center [431, 279] width 94 height 22
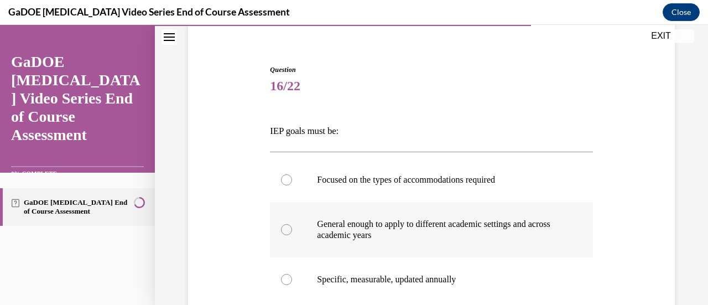
scroll to position [144, 0]
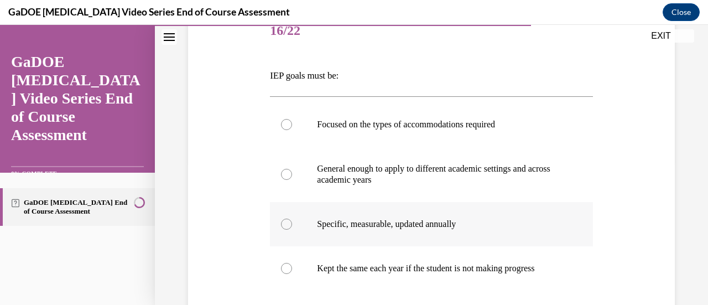
click at [400, 223] on p "Specific, measurable, updated annually" at bounding box center [441, 223] width 248 height 11
click at [292, 223] on input "Specific, measurable, updated annually" at bounding box center [286, 223] width 11 height 11
radio input "true"
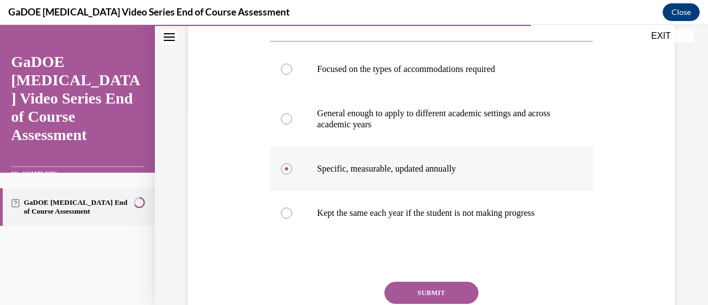
scroll to position [255, 0]
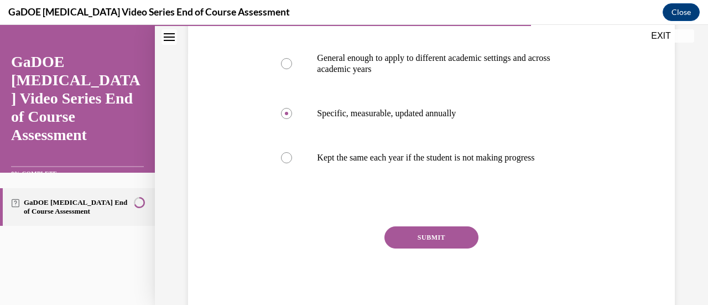
click at [408, 248] on button "SUBMIT" at bounding box center [431, 237] width 94 height 22
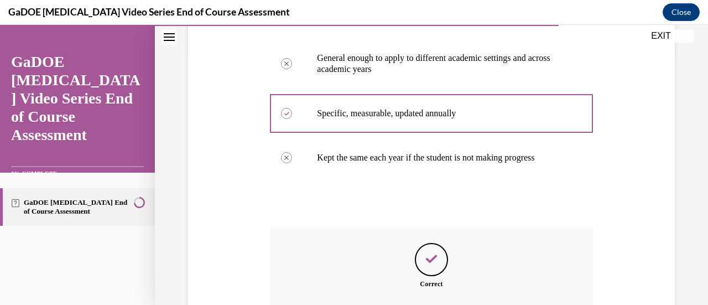
scroll to position [366, 0]
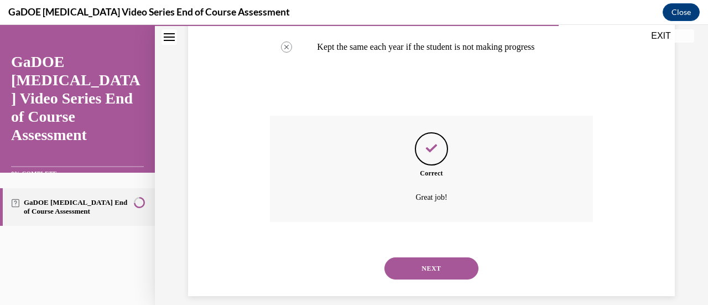
click at [423, 279] on button "NEXT" at bounding box center [431, 268] width 94 height 22
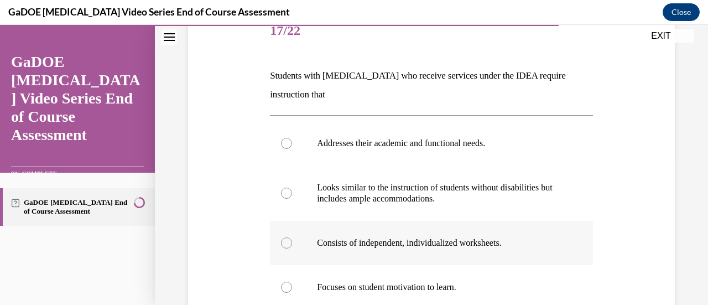
scroll to position [200, 0]
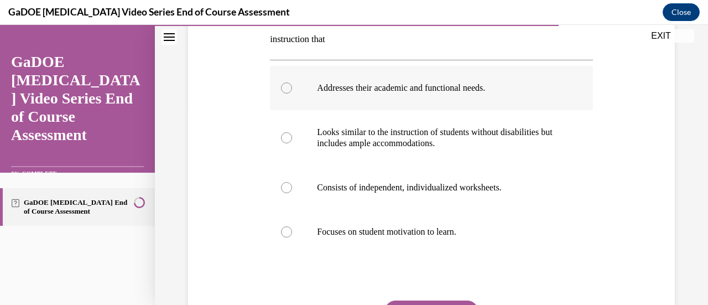
click at [467, 97] on label "Addresses their academic and functional needs." at bounding box center [431, 88] width 322 height 44
click at [292, 93] on input "Addresses their academic and functional needs." at bounding box center [286, 87] width 11 height 11
radio input "true"
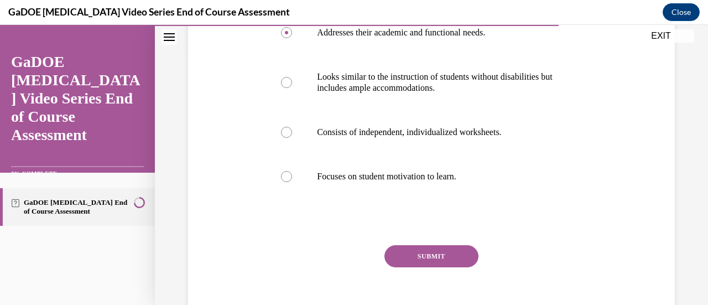
click at [441, 254] on button "SUBMIT" at bounding box center [431, 256] width 94 height 22
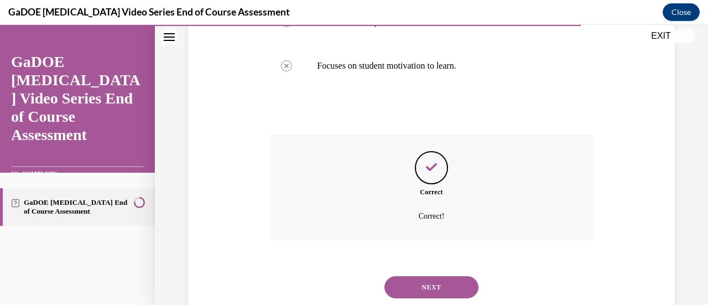
click at [437, 288] on button "NEXT" at bounding box center [431, 287] width 94 height 22
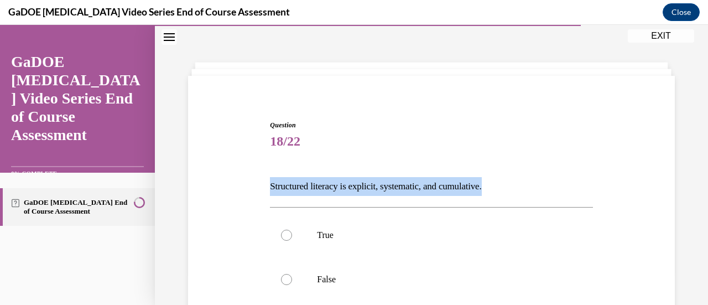
drag, startPoint x: 521, startPoint y: 184, endPoint x: 248, endPoint y: 188, distance: 273.3
click at [247, 189] on div "Question 18/22 Structured literacy is explicit, systematic, and cumulative. Tru…" at bounding box center [431, 263] width 492 height 352
copy p "Structured literacy is explicit, systematic, and cumulative."
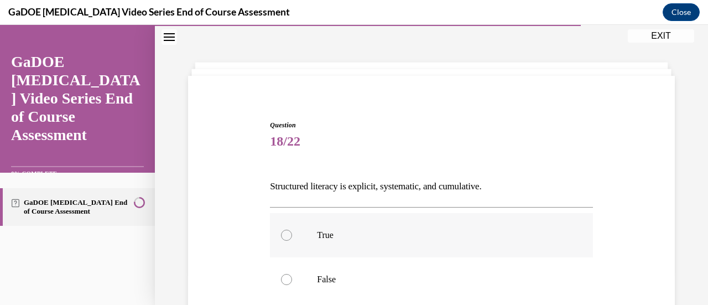
click at [356, 231] on p "True" at bounding box center [441, 235] width 248 height 11
click at [292, 231] on input "True" at bounding box center [286, 235] width 11 height 11
radio input "true"
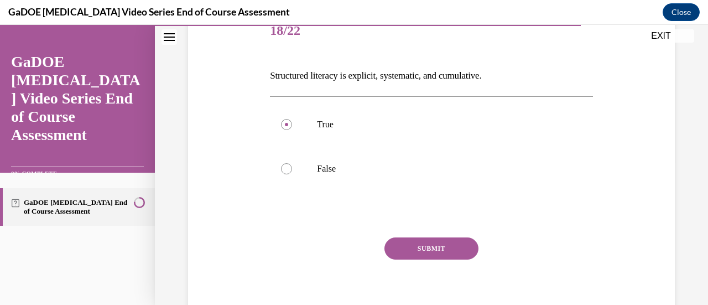
click at [425, 248] on button "SUBMIT" at bounding box center [431, 248] width 94 height 22
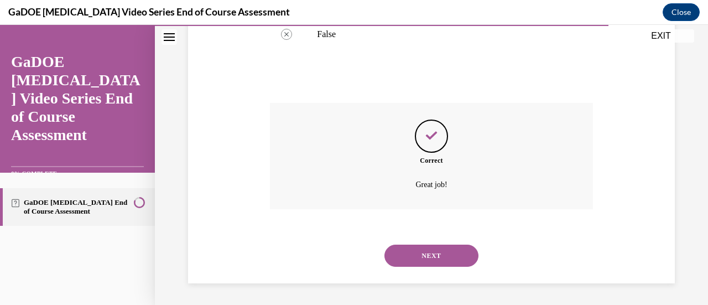
click at [431, 257] on button "NEXT" at bounding box center [431, 255] width 94 height 22
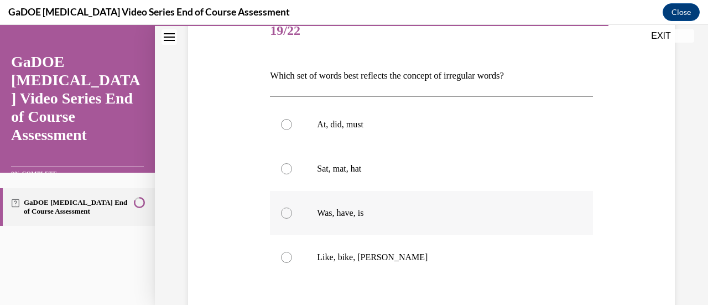
click at [464, 212] on p "Was, have, is" at bounding box center [441, 212] width 248 height 11
click at [292, 212] on input "Was, have, is" at bounding box center [286, 212] width 11 height 11
radio input "true"
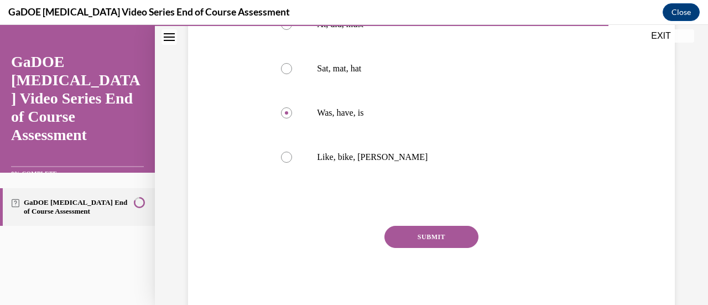
click at [449, 236] on button "SUBMIT" at bounding box center [431, 237] width 94 height 22
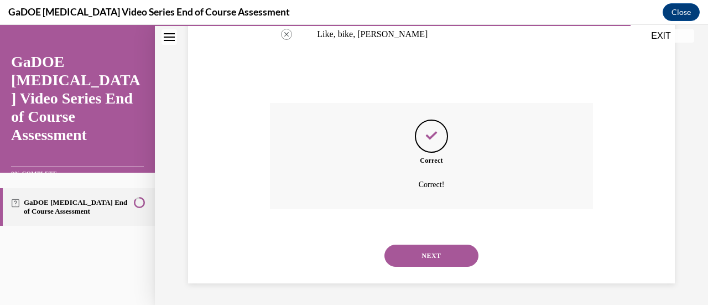
click at [438, 257] on button "NEXT" at bounding box center [431, 255] width 94 height 22
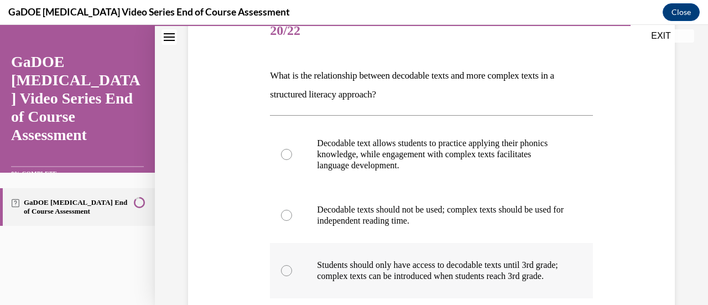
scroll to position [89, 0]
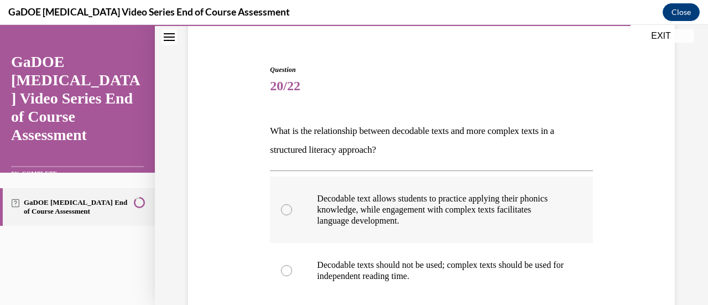
click at [498, 216] on p "Decodable text allows students to practice applying their phonics knowledge, wh…" at bounding box center [441, 209] width 248 height 33
click at [292, 215] on input "Decodable text allows students to practice applying their phonics knowledge, wh…" at bounding box center [286, 209] width 11 height 11
radio input "true"
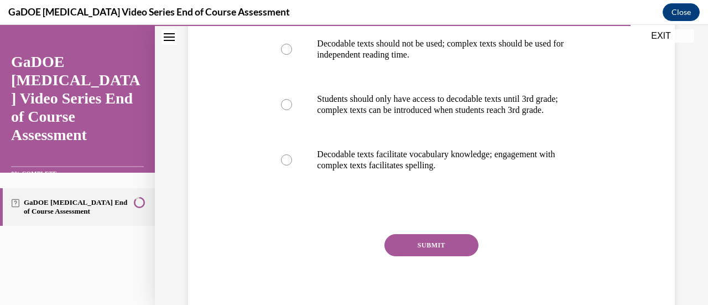
scroll to position [330, 0]
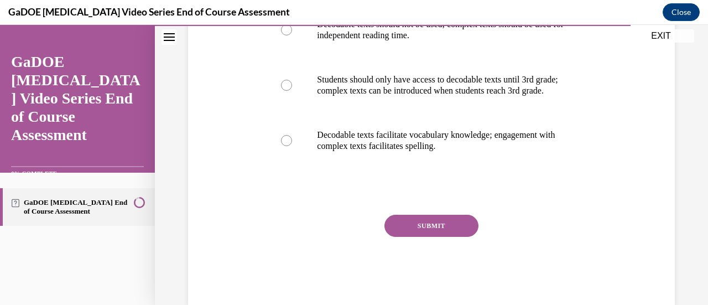
click at [465, 237] on button "SUBMIT" at bounding box center [431, 226] width 94 height 22
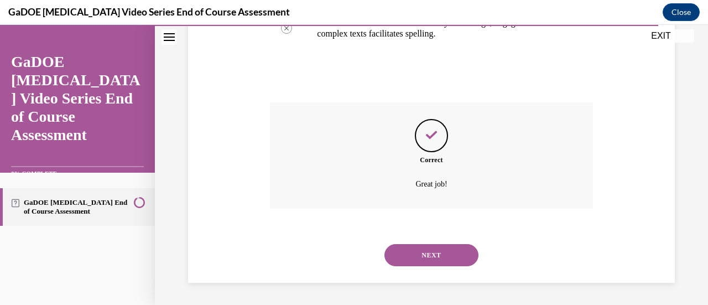
click at [457, 254] on button "NEXT" at bounding box center [431, 255] width 94 height 22
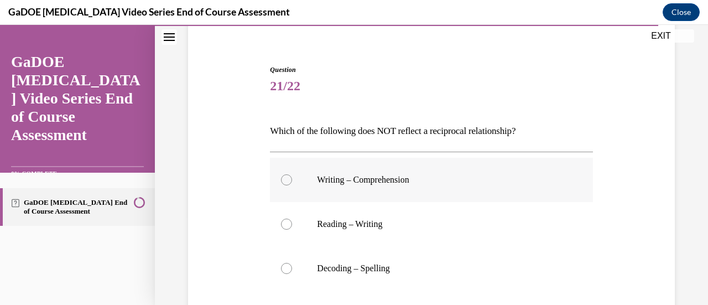
scroll to position [144, 0]
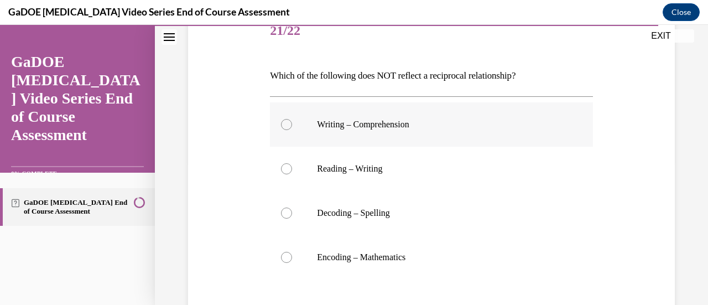
click at [332, 119] on p "Writing – Comprehension" at bounding box center [441, 124] width 248 height 11
click at [292, 119] on input "Writing – Comprehension" at bounding box center [286, 124] width 11 height 11
radio input "true"
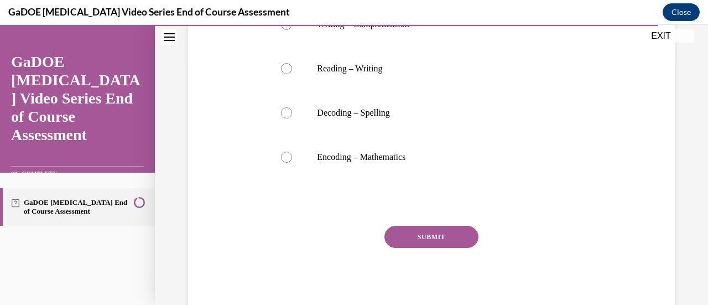
click at [448, 240] on button "SUBMIT" at bounding box center [431, 237] width 94 height 22
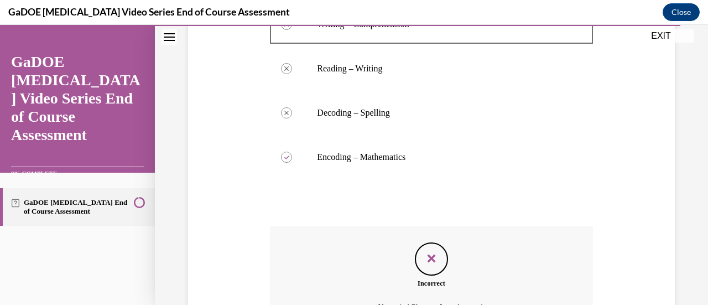
scroll to position [355, 0]
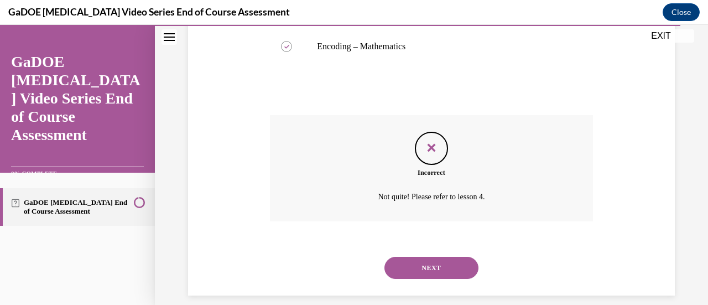
click at [451, 264] on button "NEXT" at bounding box center [431, 268] width 94 height 22
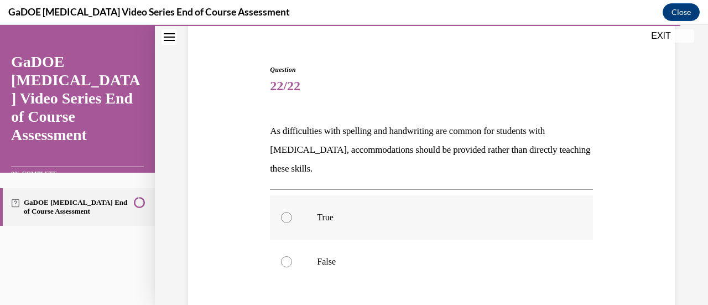
scroll to position [144, 0]
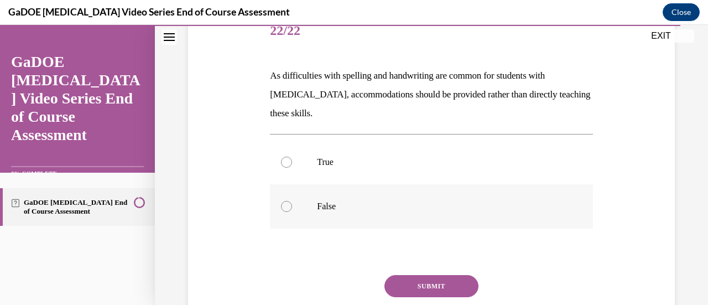
click at [461, 205] on p "False" at bounding box center [441, 206] width 248 height 11
click at [292, 205] on input "False" at bounding box center [286, 206] width 11 height 11
radio input "true"
click at [437, 291] on button "SUBMIT" at bounding box center [431, 286] width 94 height 22
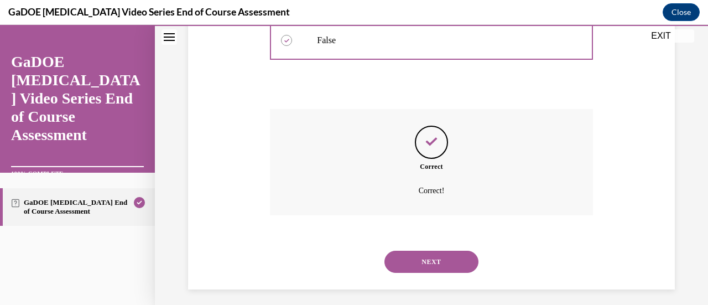
click at [436, 262] on button "NEXT" at bounding box center [431, 262] width 94 height 22
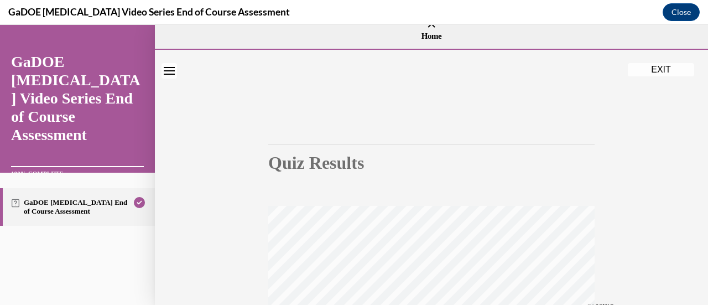
scroll to position [0, 0]
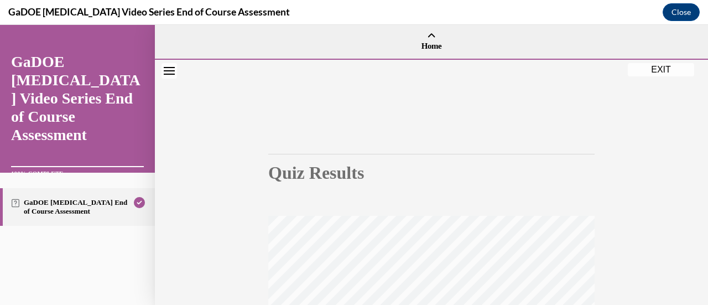
click at [657, 68] on button "EXIT" at bounding box center [661, 69] width 66 height 13
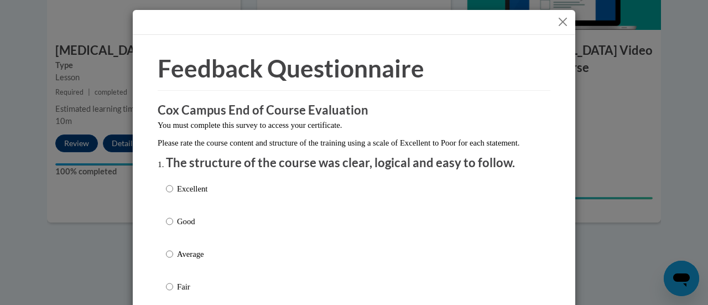
click at [319, 195] on div "Excellent Good Average Fair Poor" at bounding box center [354, 267] width 376 height 180
click at [190, 195] on p "Excellent" at bounding box center [192, 189] width 30 height 12
click at [173, 195] on input "Excellent" at bounding box center [169, 189] width 7 height 12
radio input "true"
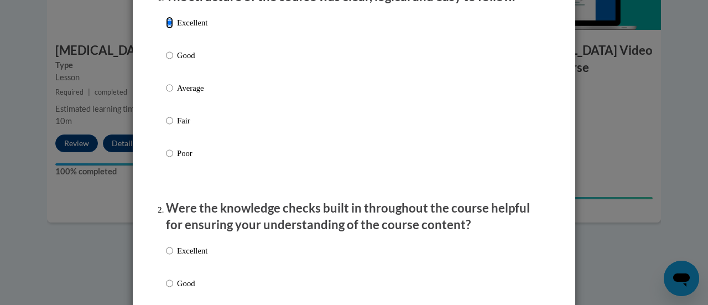
scroll to position [277, 0]
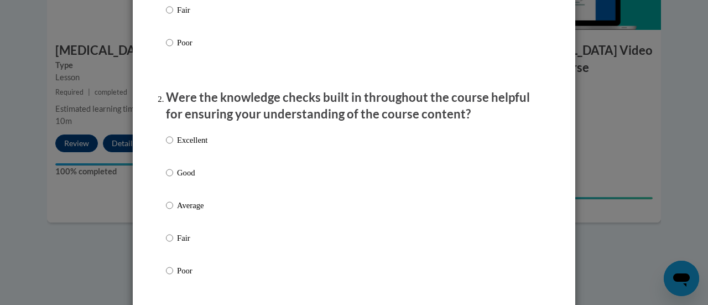
click at [227, 149] on div "Excellent Good Average Fair Poor" at bounding box center [354, 218] width 376 height 180
click at [194, 146] on p "Excellent" at bounding box center [192, 140] width 30 height 12
click at [173, 146] on input "Excellent" at bounding box center [169, 140] width 7 height 12
radio input "true"
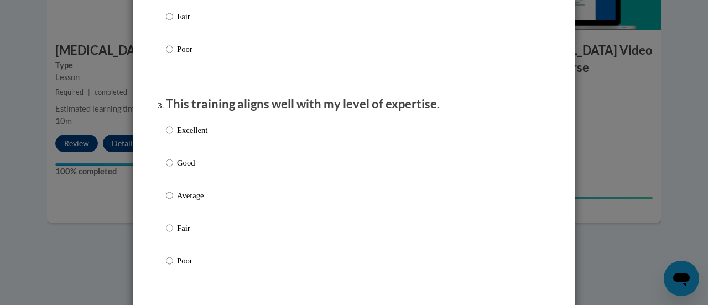
scroll to position [553, 0]
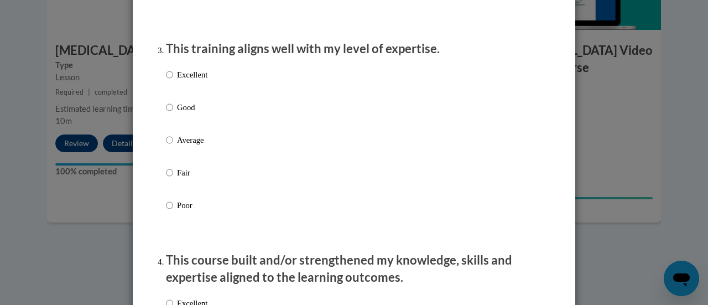
click at [184, 146] on p "Average" at bounding box center [192, 140] width 30 height 12
click at [173, 146] on input "Average" at bounding box center [169, 140] width 7 height 12
radio input "true"
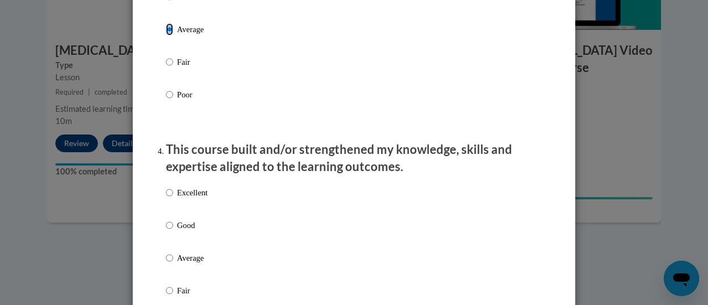
scroll to position [719, 0]
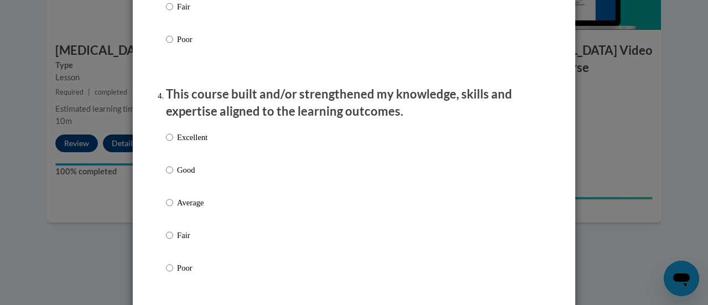
click at [191, 143] on p "Excellent" at bounding box center [192, 137] width 30 height 12
click at [173, 143] on input "Excellent" at bounding box center [169, 137] width 7 height 12
radio input "true"
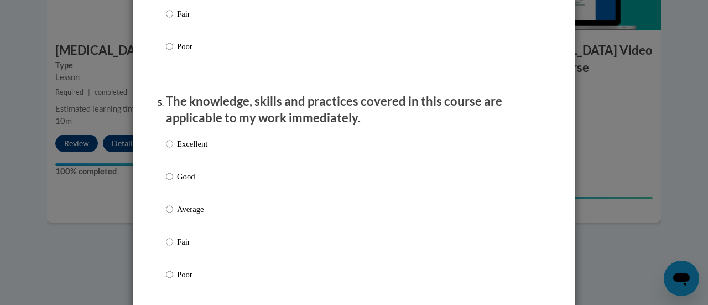
scroll to position [996, 0]
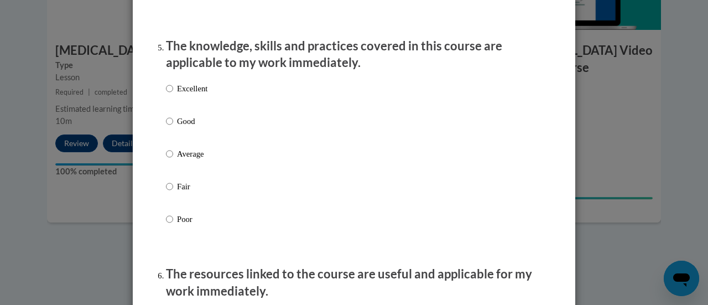
click at [195, 160] on p "Average" at bounding box center [192, 154] width 30 height 12
click at [173, 160] on input "Average" at bounding box center [169, 154] width 7 height 12
radio input "true"
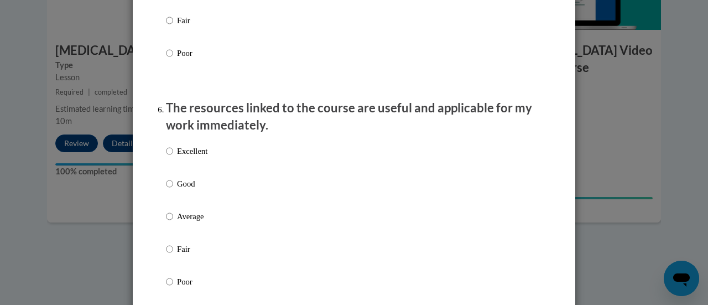
scroll to position [1217, 0]
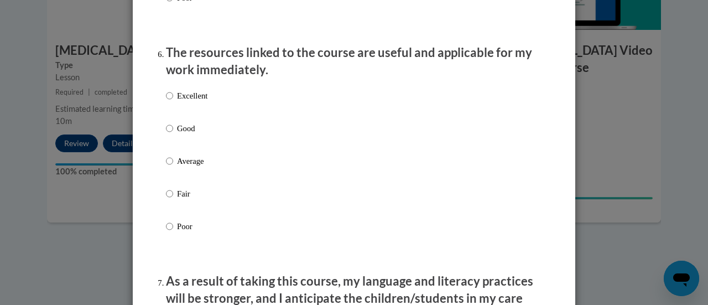
click at [183, 200] on p "Fair" at bounding box center [192, 194] width 30 height 12
click at [173, 200] on input "Fair" at bounding box center [169, 194] width 7 height 12
radio input "true"
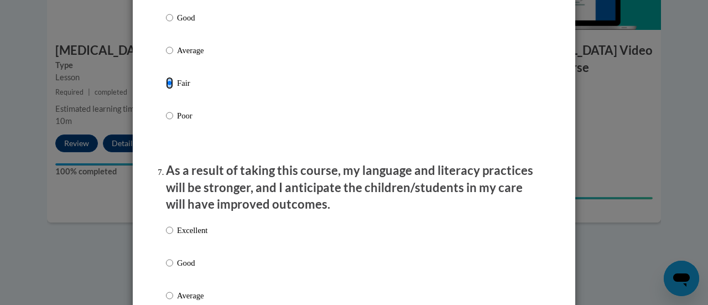
scroll to position [1383, 0]
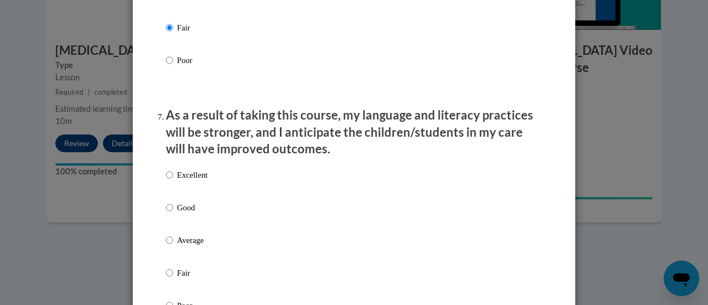
click at [189, 181] on p "Excellent" at bounding box center [192, 175] width 30 height 12
click at [173, 181] on input "Excellent" at bounding box center [169, 175] width 7 height 12
radio input "true"
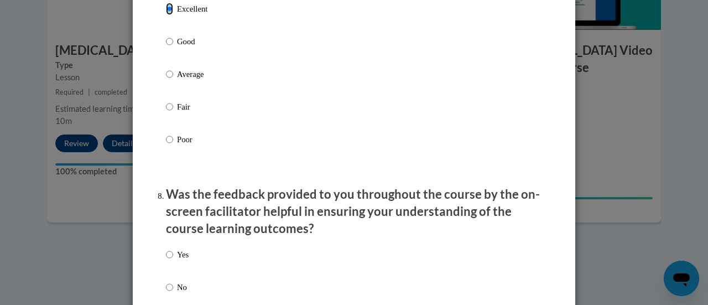
scroll to position [1604, 0]
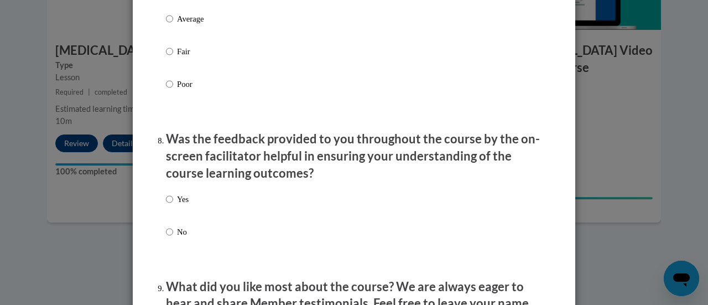
click at [177, 205] on p "Yes" at bounding box center [183, 199] width 12 height 12
click at [173, 205] on input "Yes" at bounding box center [169, 199] width 7 height 12
radio input "true"
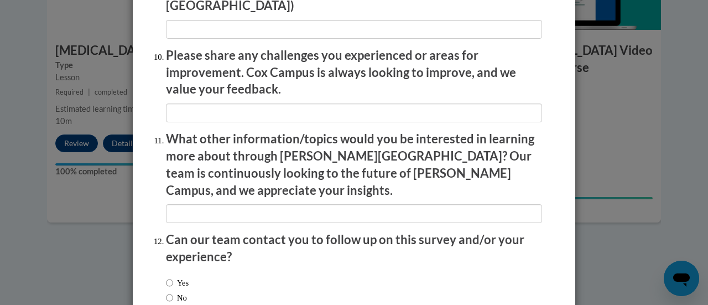
scroll to position [1991, 0]
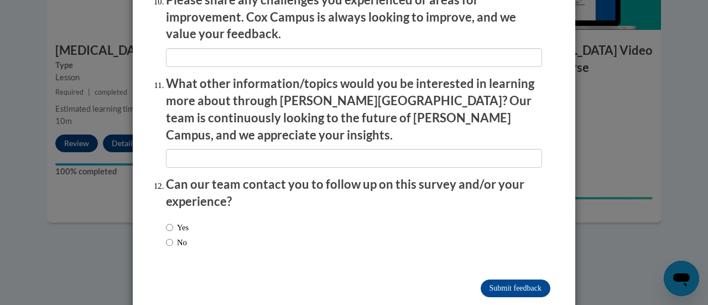
click at [179, 236] on label "No" at bounding box center [176, 242] width 21 height 12
click at [173, 236] on input "No" at bounding box center [169, 242] width 7 height 12
radio input "true"
click at [496, 279] on input "Submit feedback" at bounding box center [516, 288] width 70 height 18
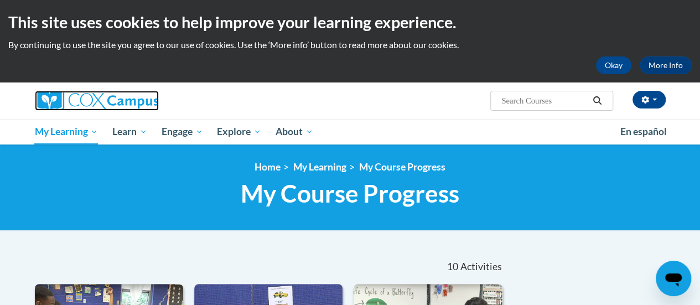
click at [86, 107] on img at bounding box center [97, 101] width 124 height 20
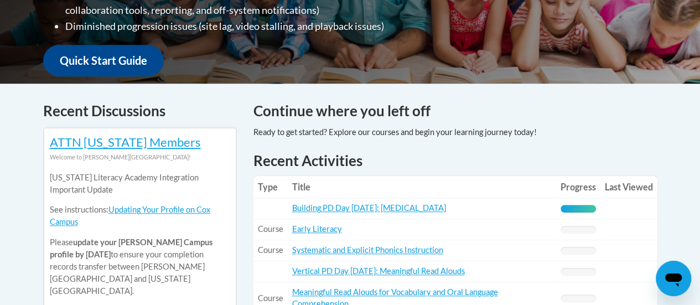
scroll to position [443, 0]
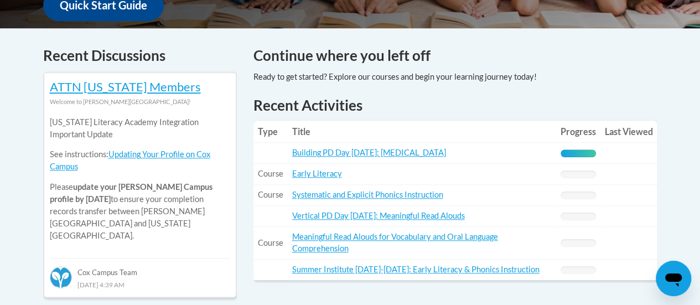
click at [575, 154] on div "100% Complete" at bounding box center [577, 153] width 35 height 8
